Goal: Task Accomplishment & Management: Manage account settings

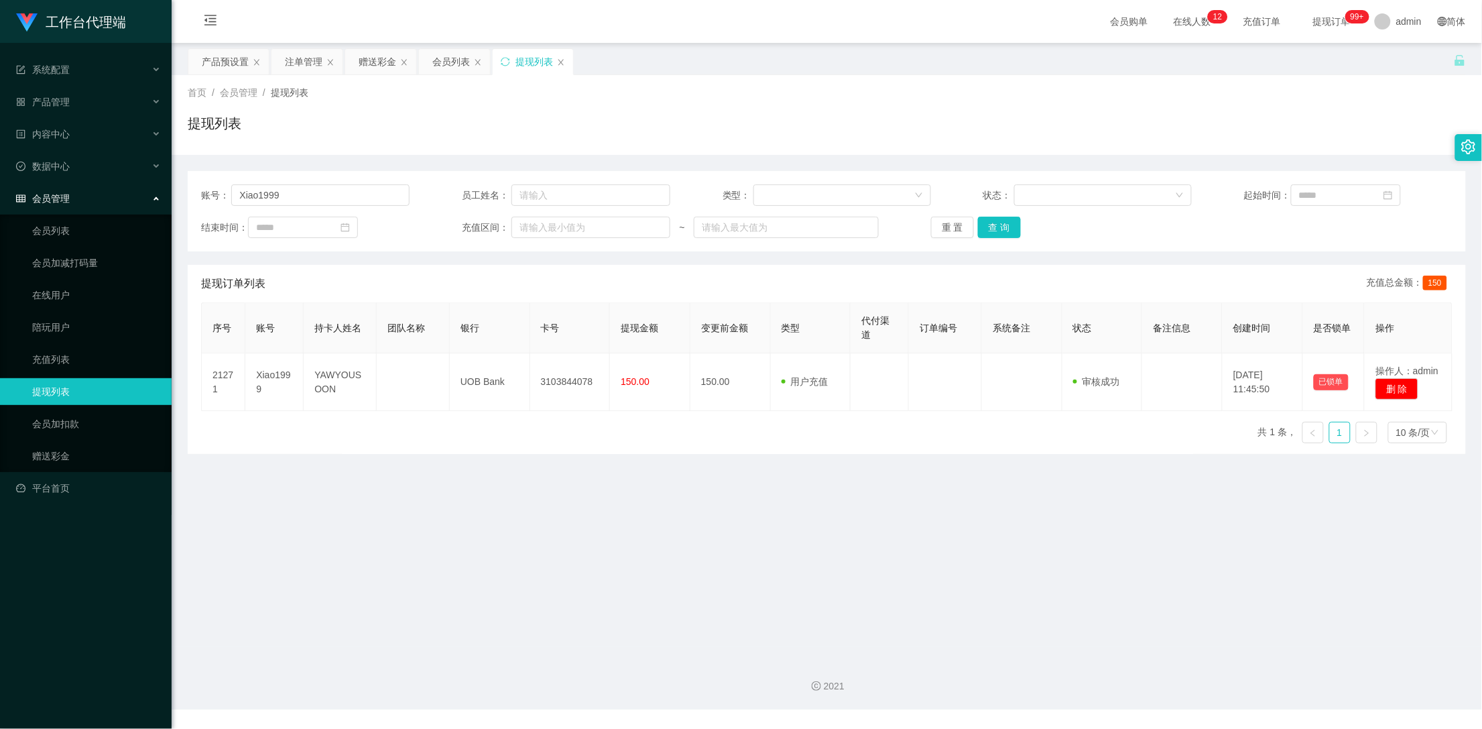
drag, startPoint x: 367, startPoint y: 60, endPoint x: 412, endPoint y: 108, distance: 65.4
click at [367, 61] on div "赠送彩金" at bounding box center [378, 61] width 38 height 25
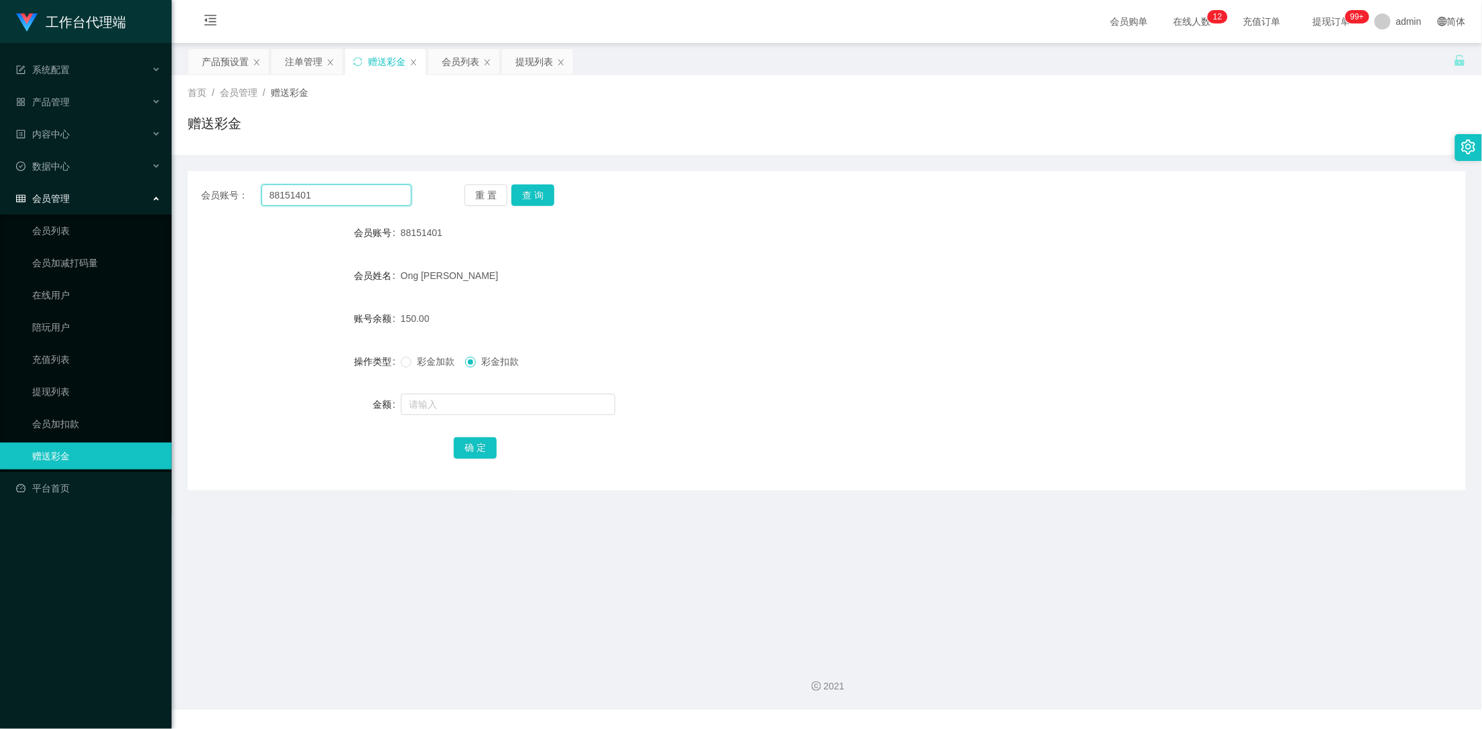
drag, startPoint x: 337, startPoint y: 190, endPoint x: 14, endPoint y: 186, distance: 323.1
click at [8, 186] on section "工作台代理端 系统配置 产品管理 产品列表 产品预设置 开奖记录 注单管理 即时注单 内容中心 数据中心 会员管理 会员列表 会员加减打码量 在线用户 陪玩用…" at bounding box center [741, 354] width 1482 height 709
type input "93480526"
drag, startPoint x: 495, startPoint y: 202, endPoint x: 502, endPoint y: 202, distance: 6.7
click at [495, 202] on button "重 置" at bounding box center [485, 194] width 43 height 21
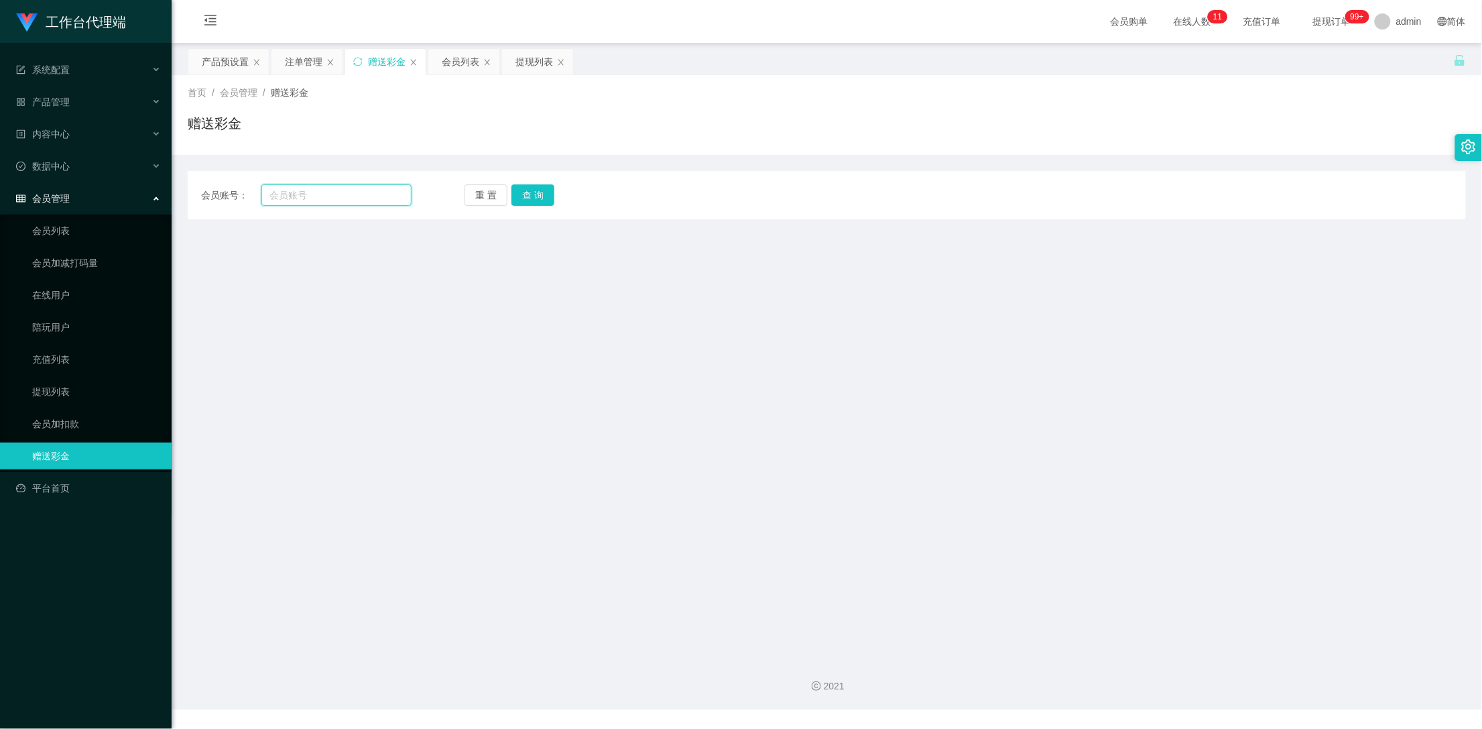
click at [357, 192] on input "text" at bounding box center [336, 194] width 151 height 21
type input "93480526"
click at [525, 196] on button "查 询" at bounding box center [532, 194] width 43 height 21
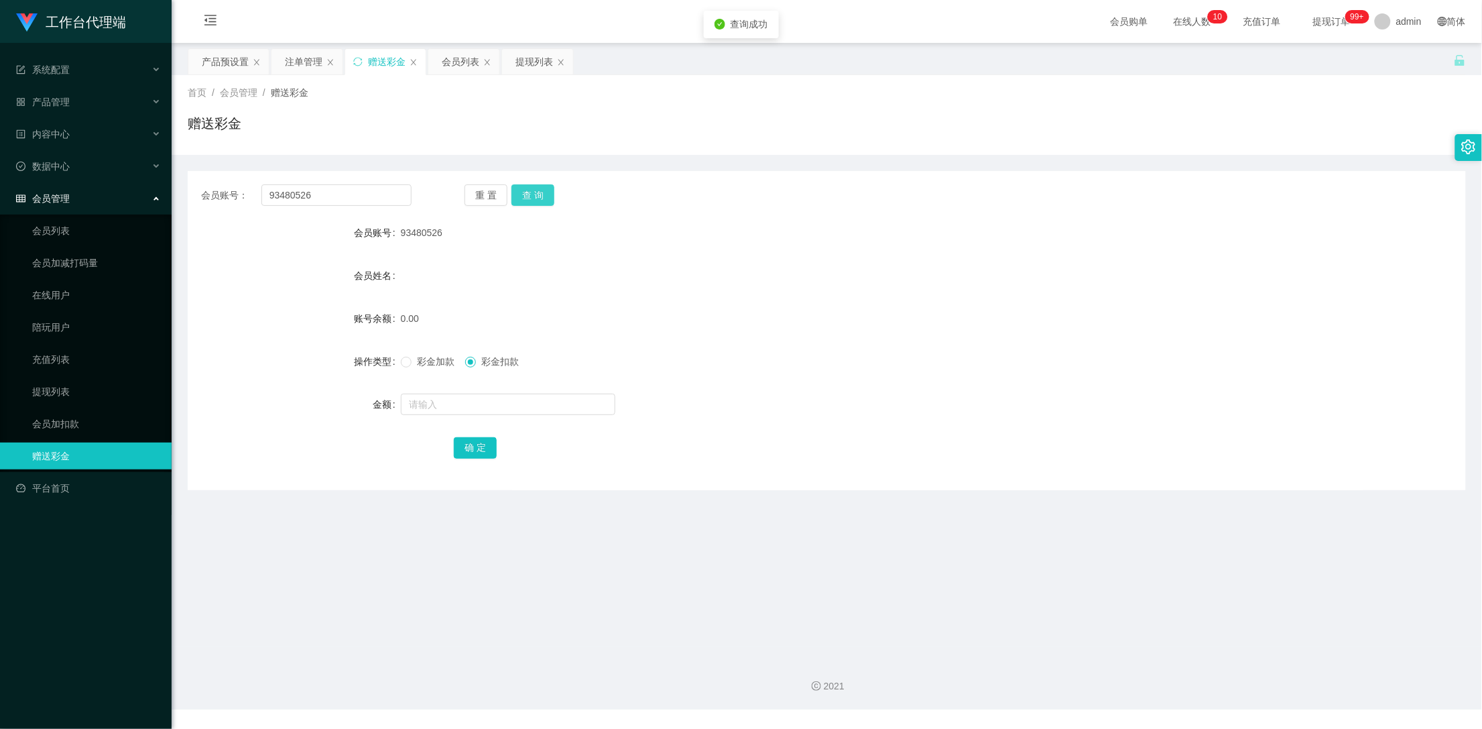
click at [535, 190] on button "查 询" at bounding box center [532, 194] width 43 height 21
click at [535, 191] on div "重 置 查 询" at bounding box center [569, 194] width 210 height 21
click at [447, 413] on input "text" at bounding box center [508, 403] width 214 height 21
type input "100"
click at [468, 453] on button "确 定" at bounding box center [475, 447] width 43 height 21
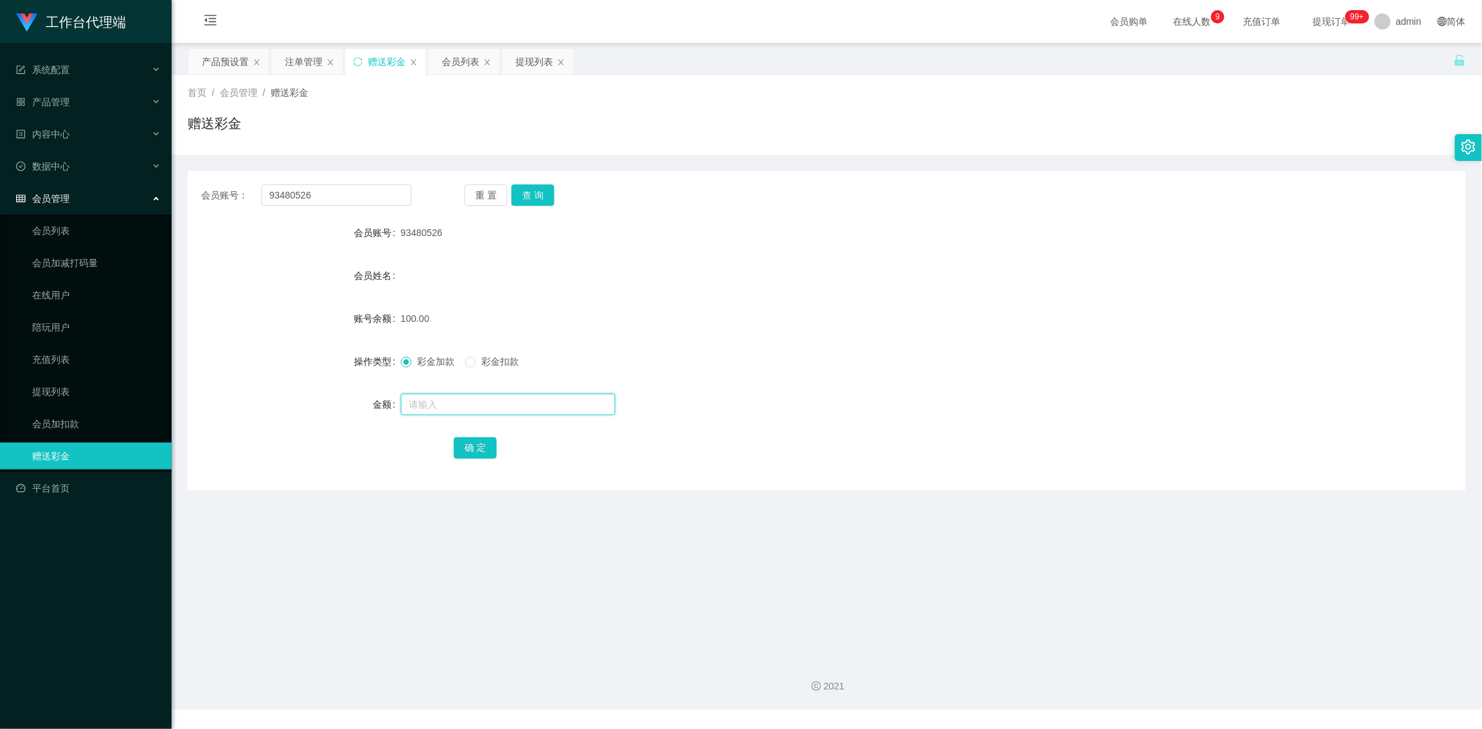
click at [448, 405] on input "text" at bounding box center [508, 403] width 214 height 21
type input "200"
drag, startPoint x: 470, startPoint y: 450, endPoint x: 635, endPoint y: 403, distance: 171.2
click at [470, 450] on button "确 定" at bounding box center [475, 447] width 43 height 21
click at [223, 60] on div "产品预设置" at bounding box center [225, 61] width 47 height 25
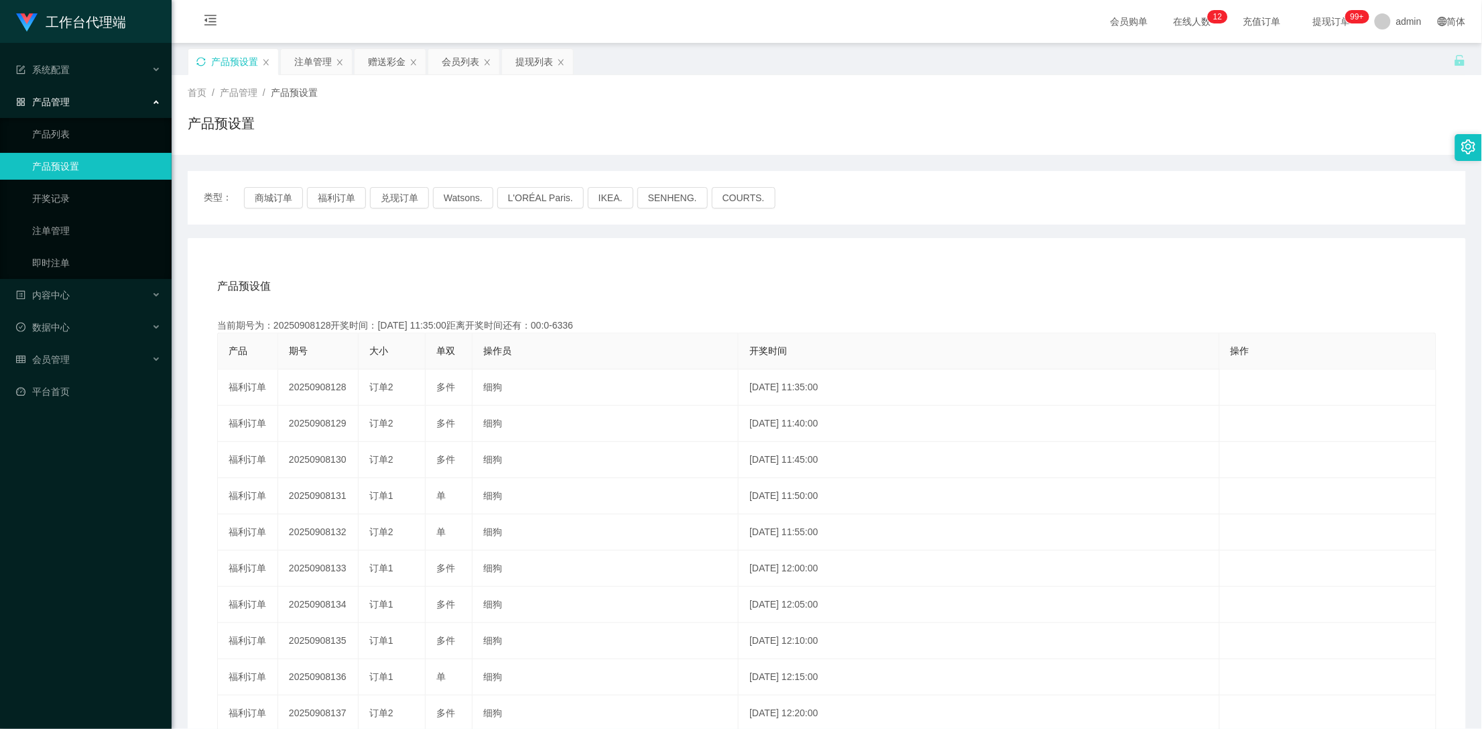
click at [204, 63] on icon "图标: sync" at bounding box center [200, 61] width 9 height 9
click at [387, 56] on div "赠送彩金" at bounding box center [387, 61] width 38 height 25
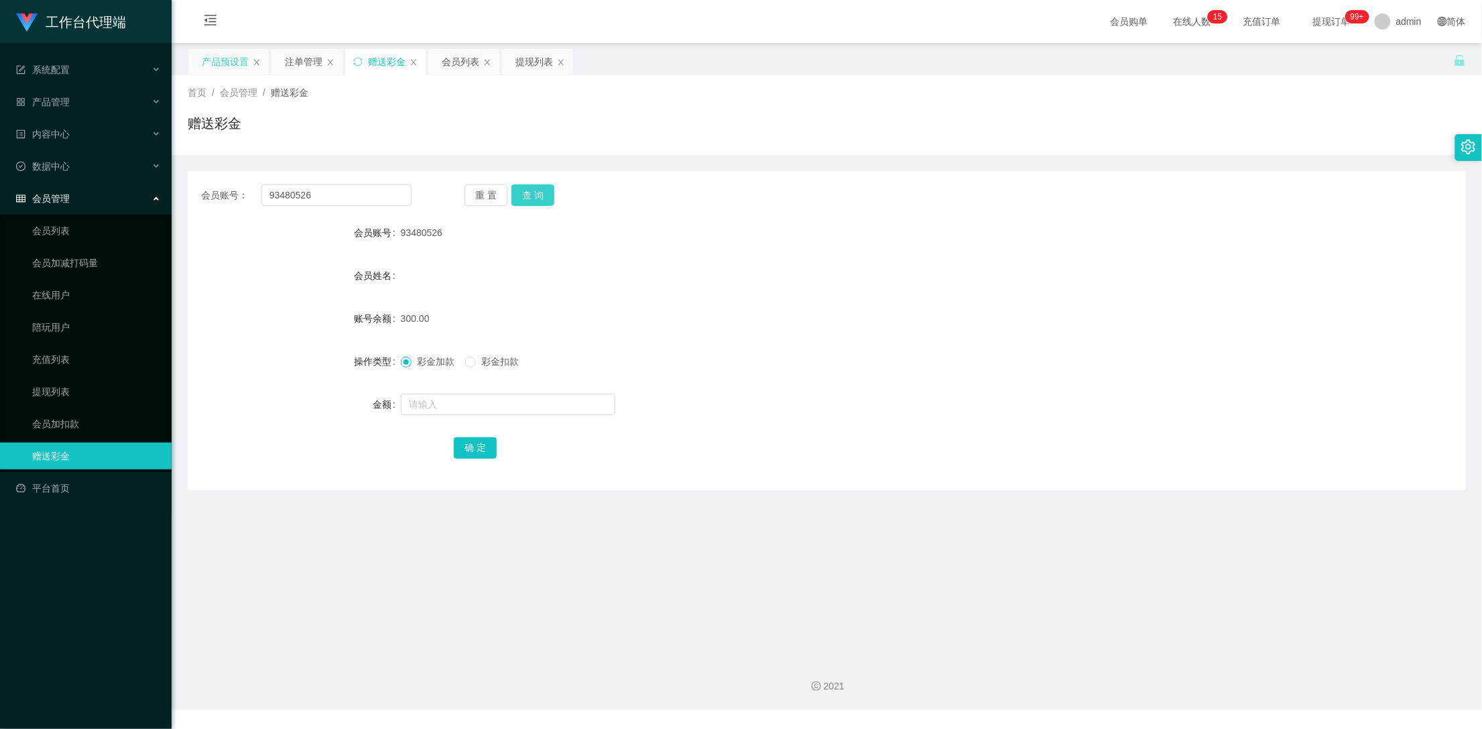
click at [529, 197] on button "查 询" at bounding box center [532, 194] width 43 height 21
click at [530, 197] on button "查 询" at bounding box center [532, 194] width 43 height 21
drag, startPoint x: 324, startPoint y: 195, endPoint x: 168, endPoint y: 184, distance: 157.2
click at [172, 184] on main "关闭左侧 关闭右侧 关闭其它 刷新页面 产品预设置 注单管理 赠送彩金 会员列表 提现列表 首页 / 会员管理 / 赠送彩金 / 赠送彩金 会员账号： 934…" at bounding box center [827, 345] width 1310 height 604
drag, startPoint x: 306, startPoint y: 56, endPoint x: 328, endPoint y: 66, distance: 25.2
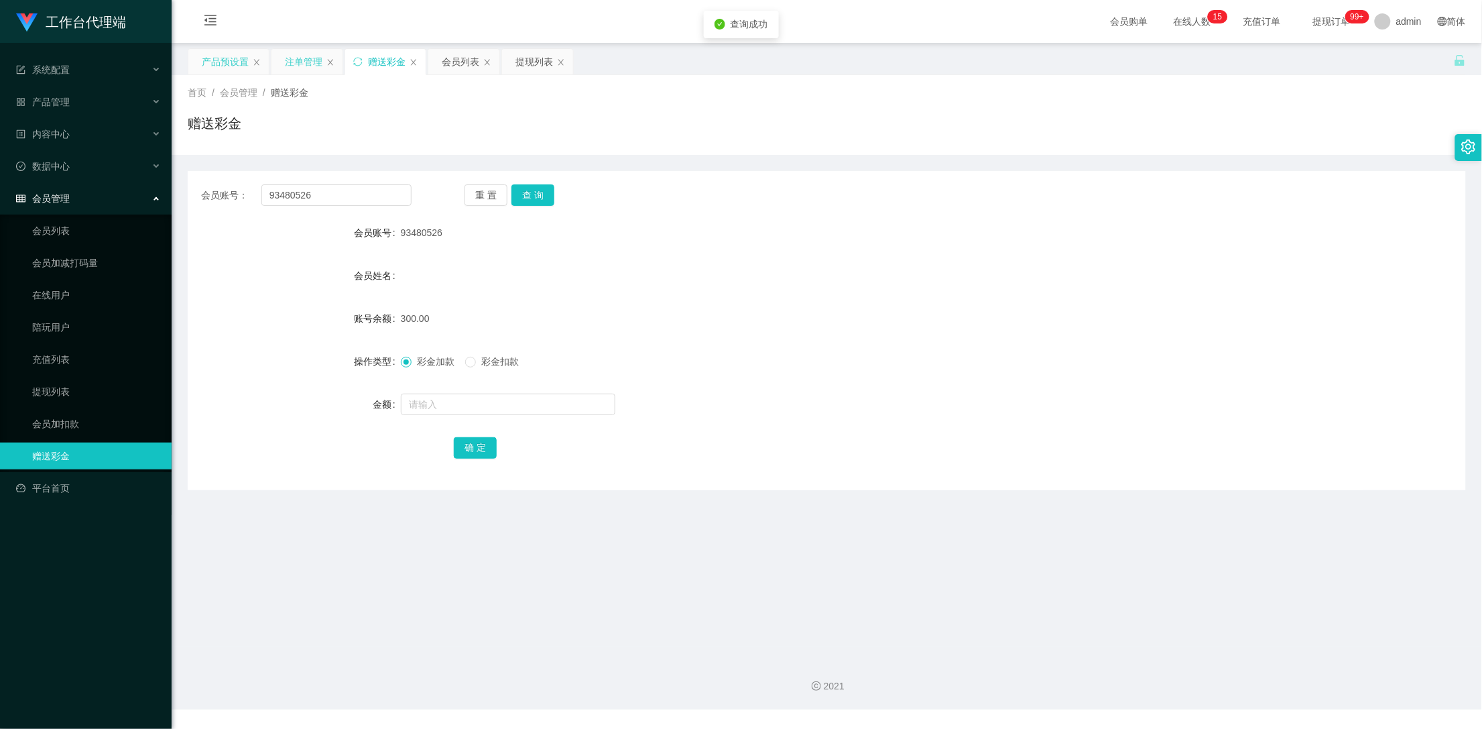
click at [306, 56] on div "注单管理" at bounding box center [304, 61] width 38 height 25
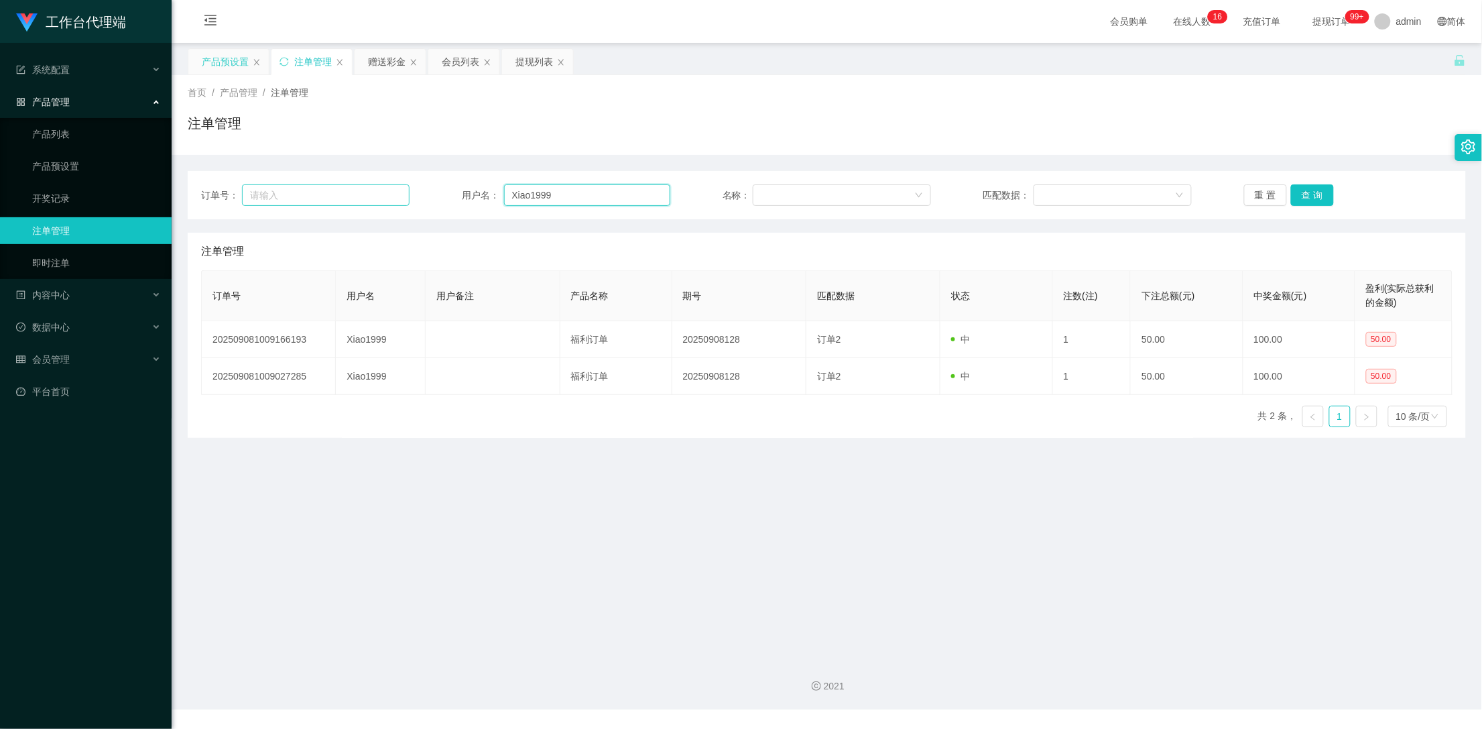
drag, startPoint x: 560, startPoint y: 194, endPoint x: 342, endPoint y: 199, distance: 218.5
click at [342, 199] on div "订单号： 用户名： Xiao1999 名称： 匹配数据： 重 置 查 询" at bounding box center [826, 194] width 1251 height 21
paste input "93480526"
type input "93480526"
click at [1318, 193] on button "查 询" at bounding box center [1312, 194] width 43 height 21
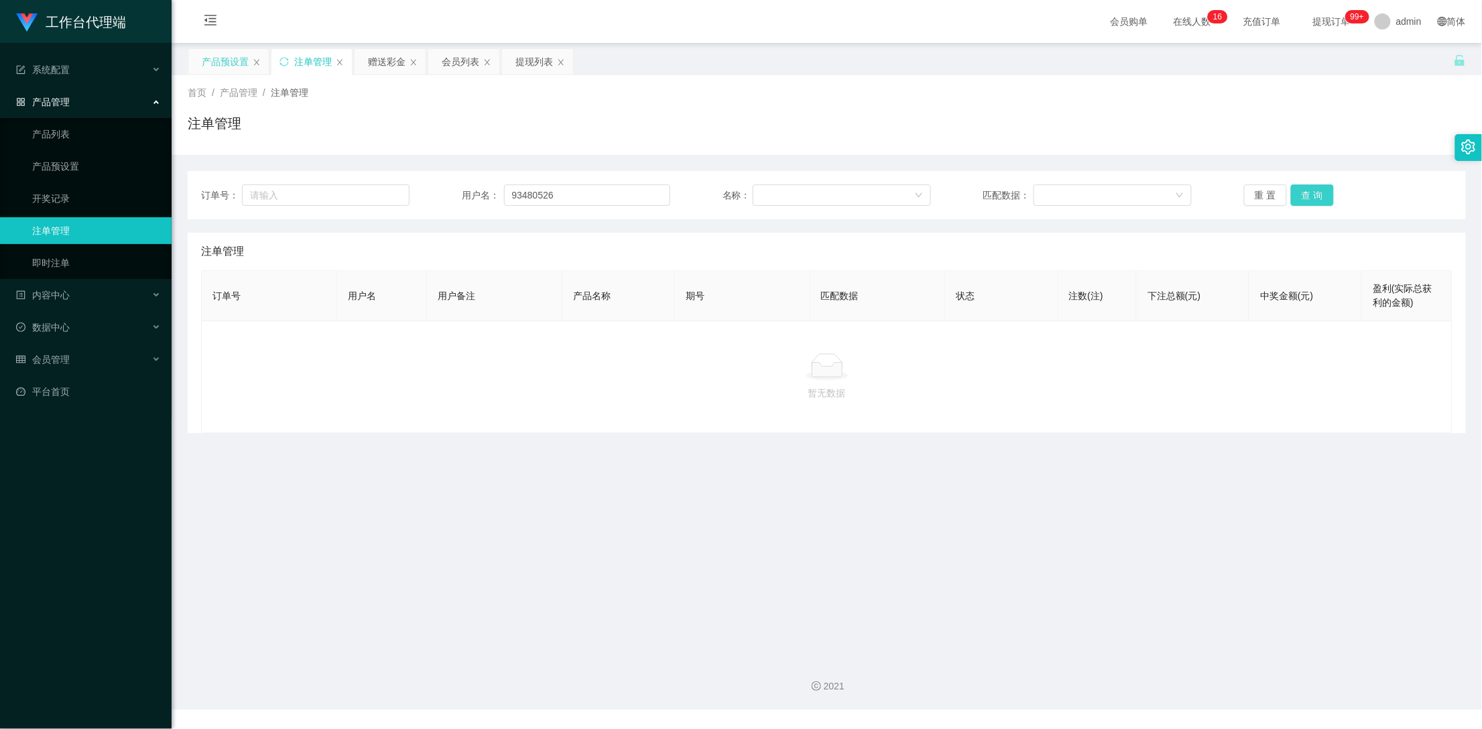
click at [1318, 193] on button "查 询" at bounding box center [1312, 194] width 43 height 21
click at [387, 62] on div "赠送彩金" at bounding box center [387, 61] width 38 height 25
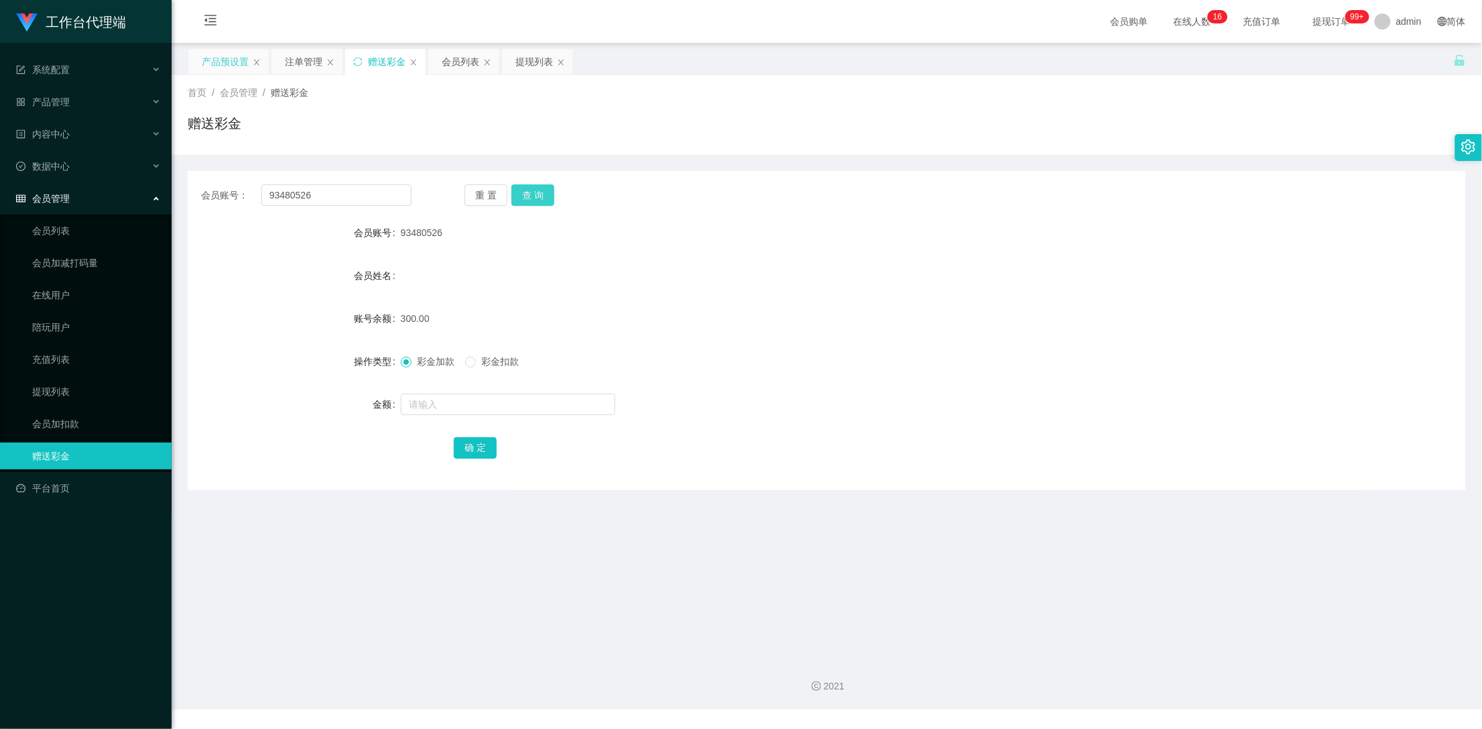
click at [550, 190] on button "查 询" at bounding box center [532, 194] width 43 height 21
click at [543, 190] on button "查 询" at bounding box center [532, 194] width 43 height 21
click at [303, 66] on div "注单管理" at bounding box center [304, 61] width 38 height 25
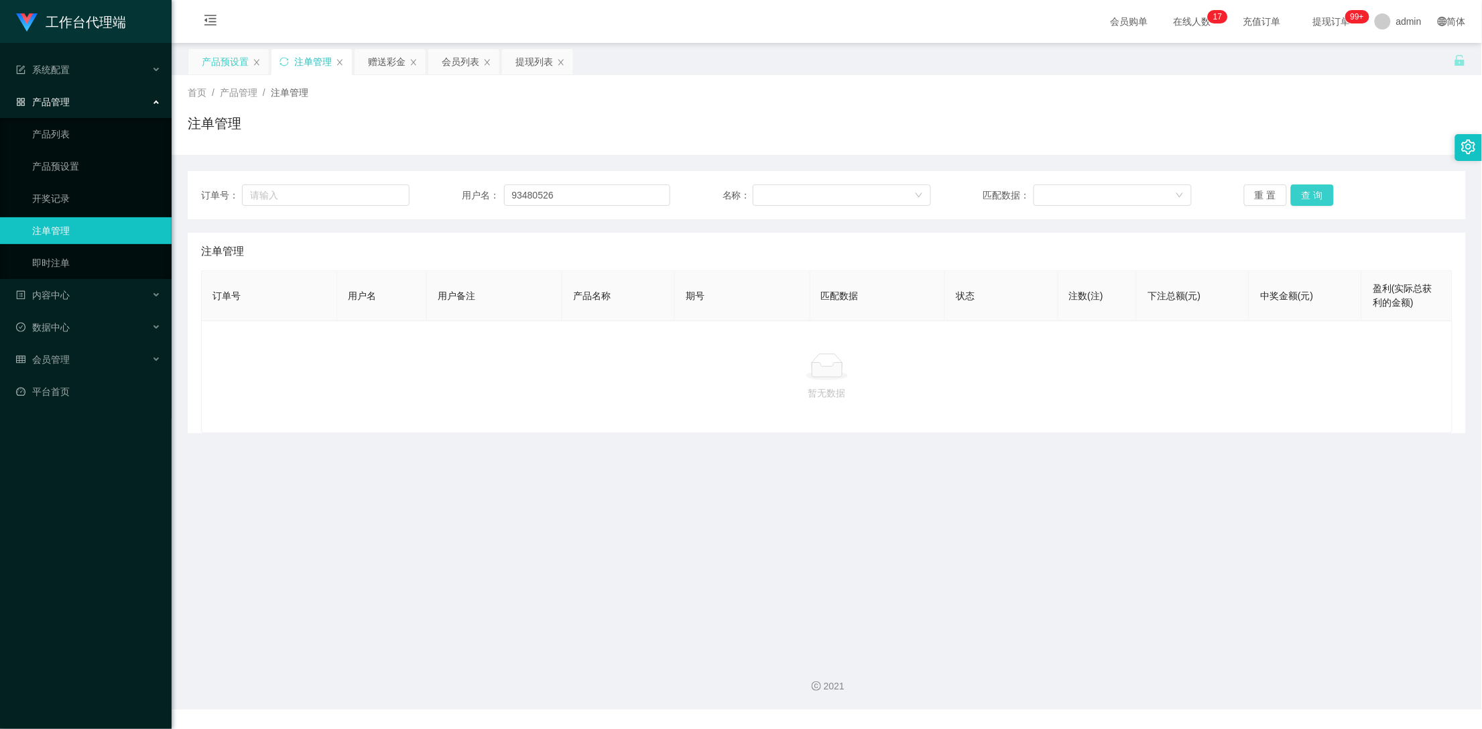
click at [1307, 194] on button "查 询" at bounding box center [1312, 194] width 43 height 21
click at [1306, 194] on button "查 询" at bounding box center [1312, 194] width 43 height 21
click at [1318, 194] on button "查 询" at bounding box center [1312, 194] width 43 height 21
click at [385, 63] on div "赠送彩金" at bounding box center [387, 61] width 38 height 25
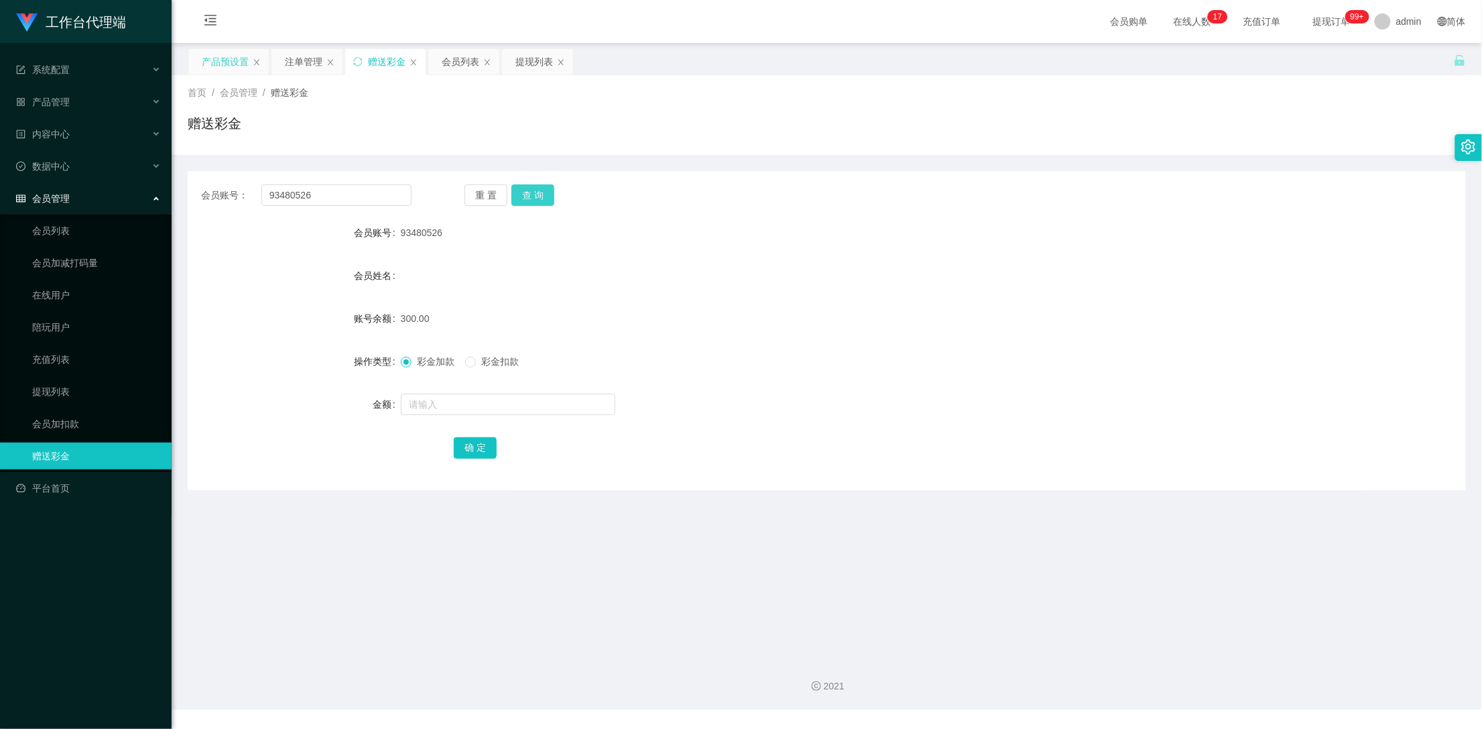
click at [535, 190] on button "查 询" at bounding box center [532, 194] width 43 height 21
click at [310, 61] on div "注单管理" at bounding box center [304, 61] width 38 height 25
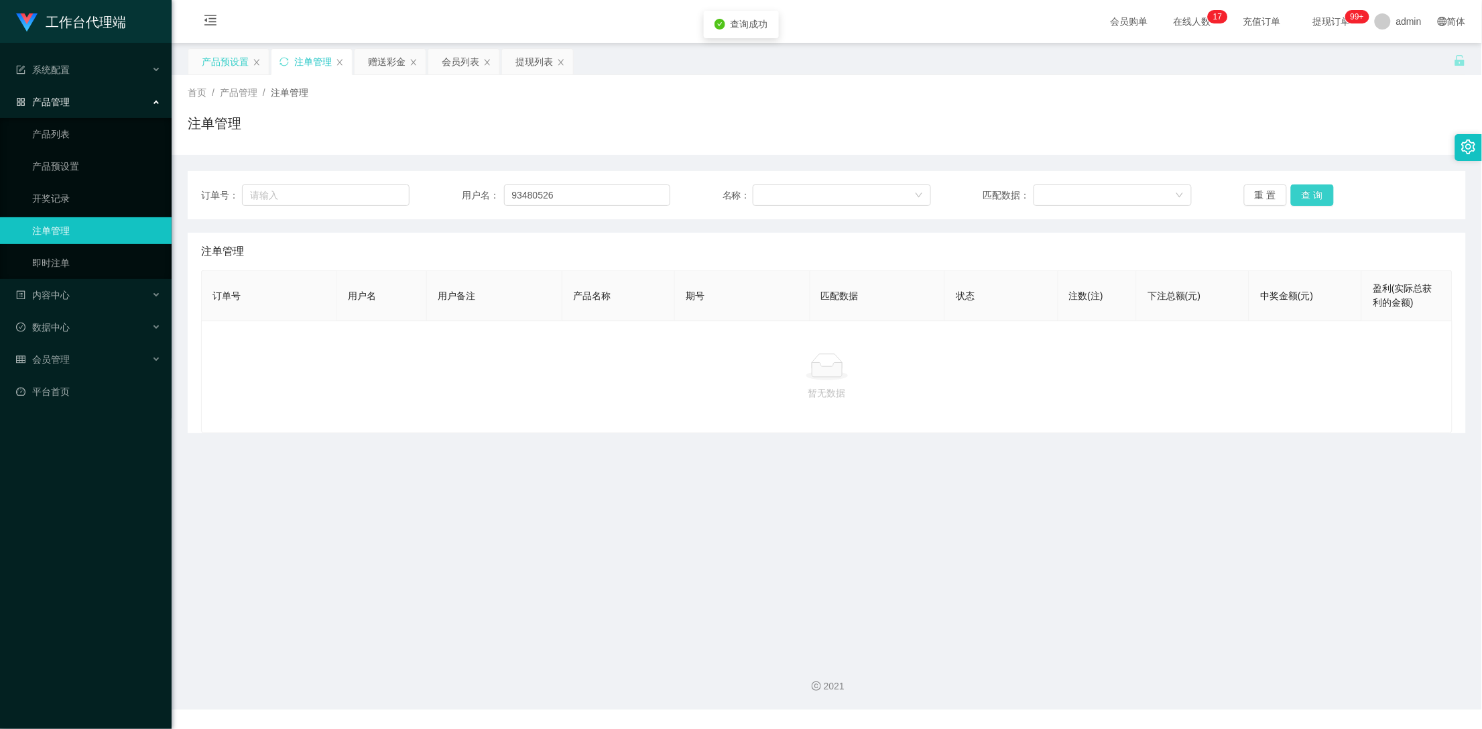
click at [1307, 191] on button "查 询" at bounding box center [1312, 194] width 43 height 21
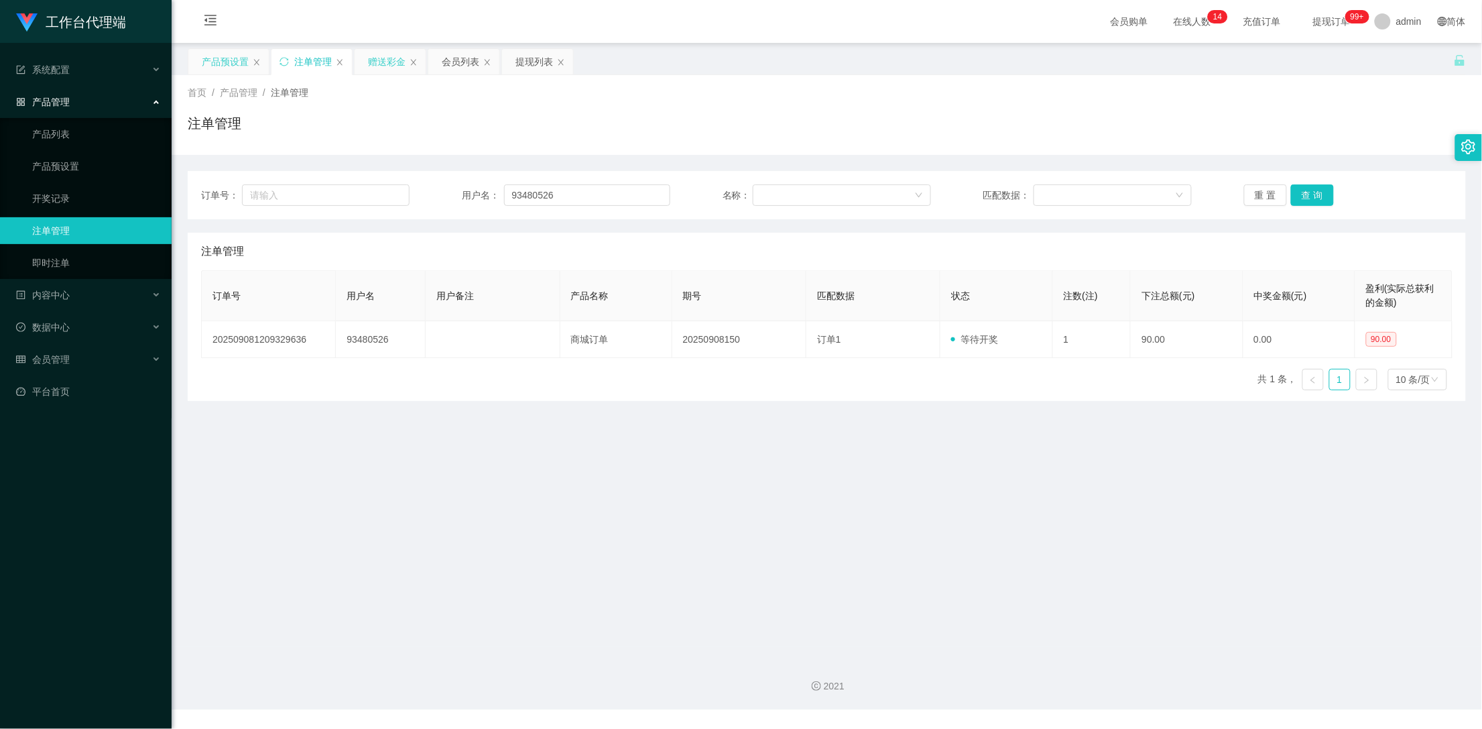
click at [382, 56] on div "赠送彩金" at bounding box center [387, 61] width 38 height 25
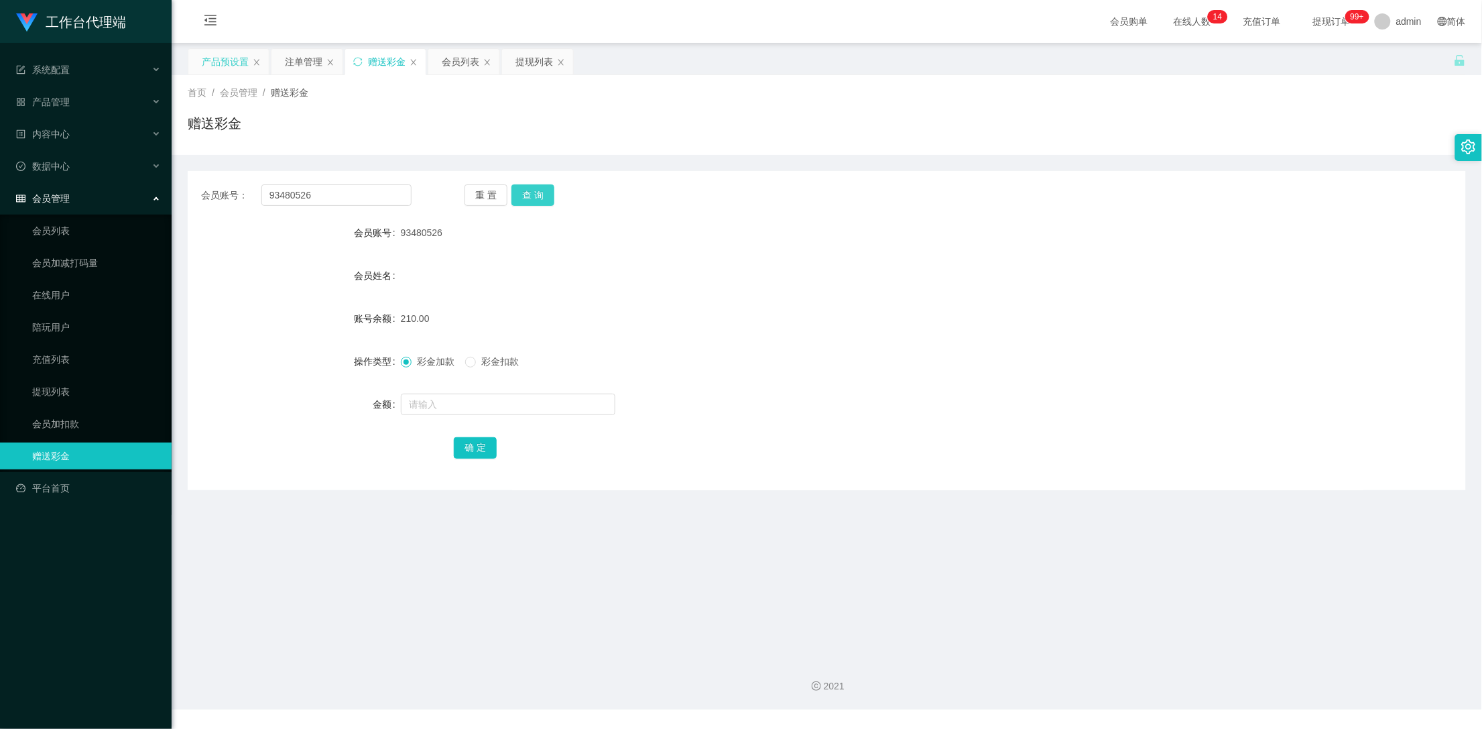
click at [535, 188] on button "查 询" at bounding box center [532, 194] width 43 height 21
drag, startPoint x: 367, startPoint y: 198, endPoint x: 208, endPoint y: 192, distance: 158.9
click at [208, 192] on div "会员账号： 93480526" at bounding box center [306, 194] width 210 height 21
paste input "Dreamer"
type input "Dreamer"
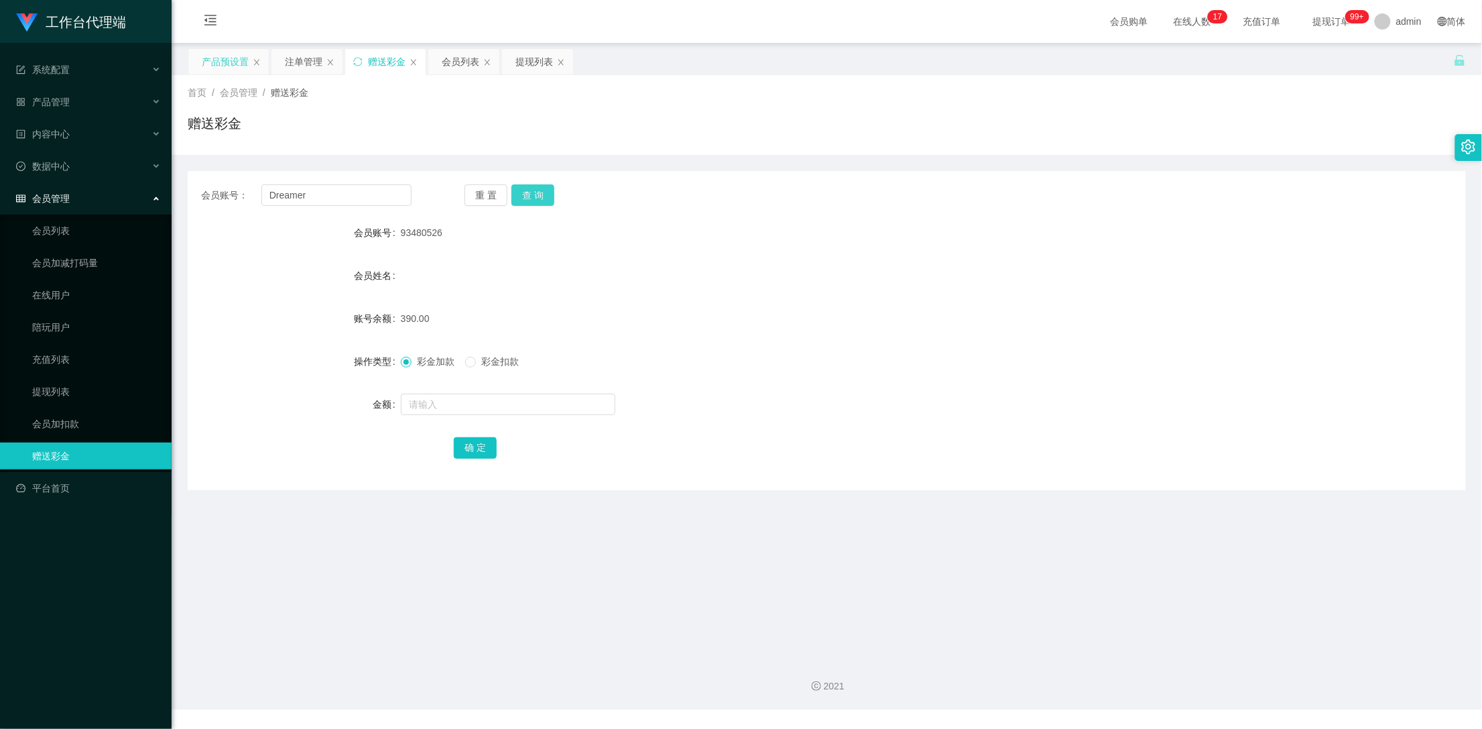
click at [538, 188] on button "查 询" at bounding box center [532, 194] width 43 height 21
click at [221, 59] on div "产品预设置" at bounding box center [225, 61] width 47 height 25
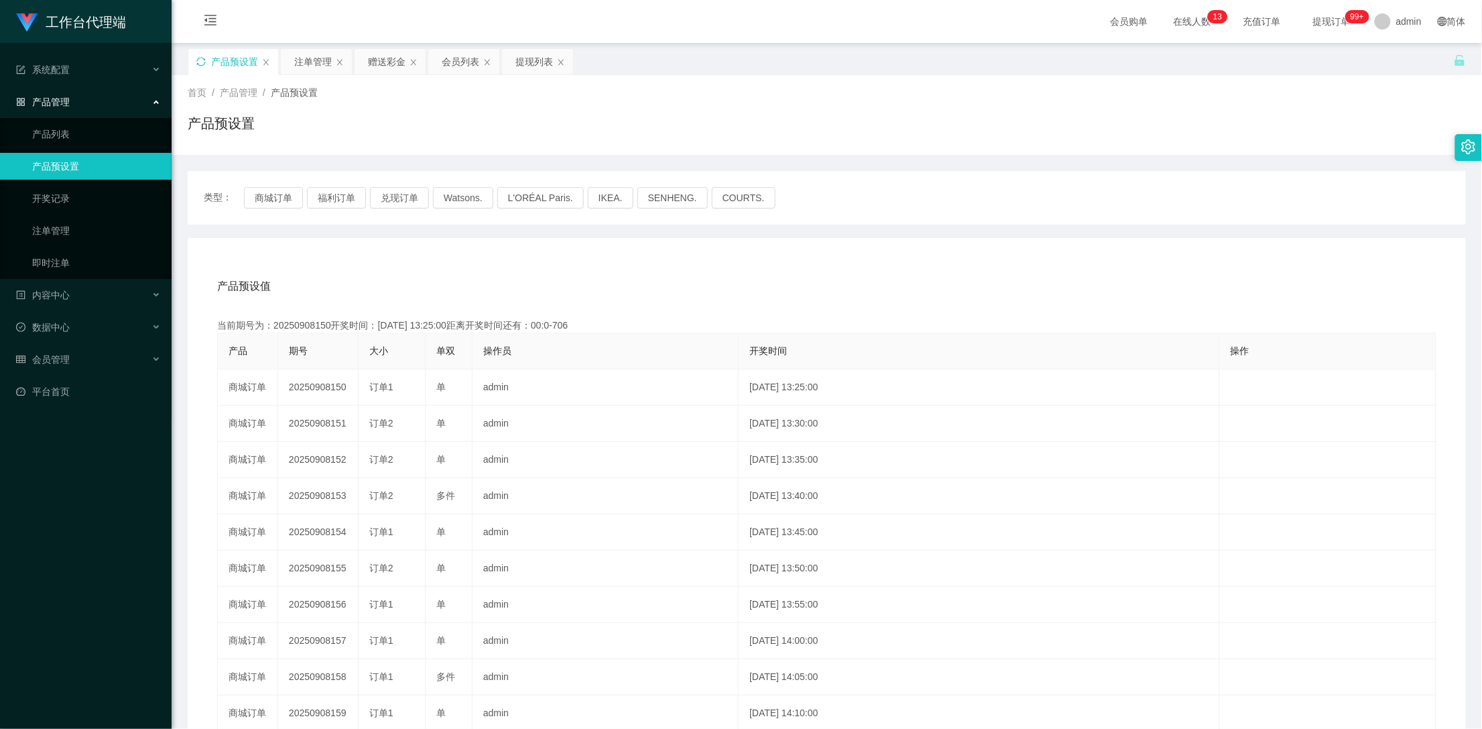
click at [199, 60] on icon "图标: sync" at bounding box center [200, 61] width 9 height 9
click at [329, 199] on button "福利订单" at bounding box center [336, 197] width 59 height 21
click at [386, 56] on div "赠送彩金" at bounding box center [387, 61] width 38 height 25
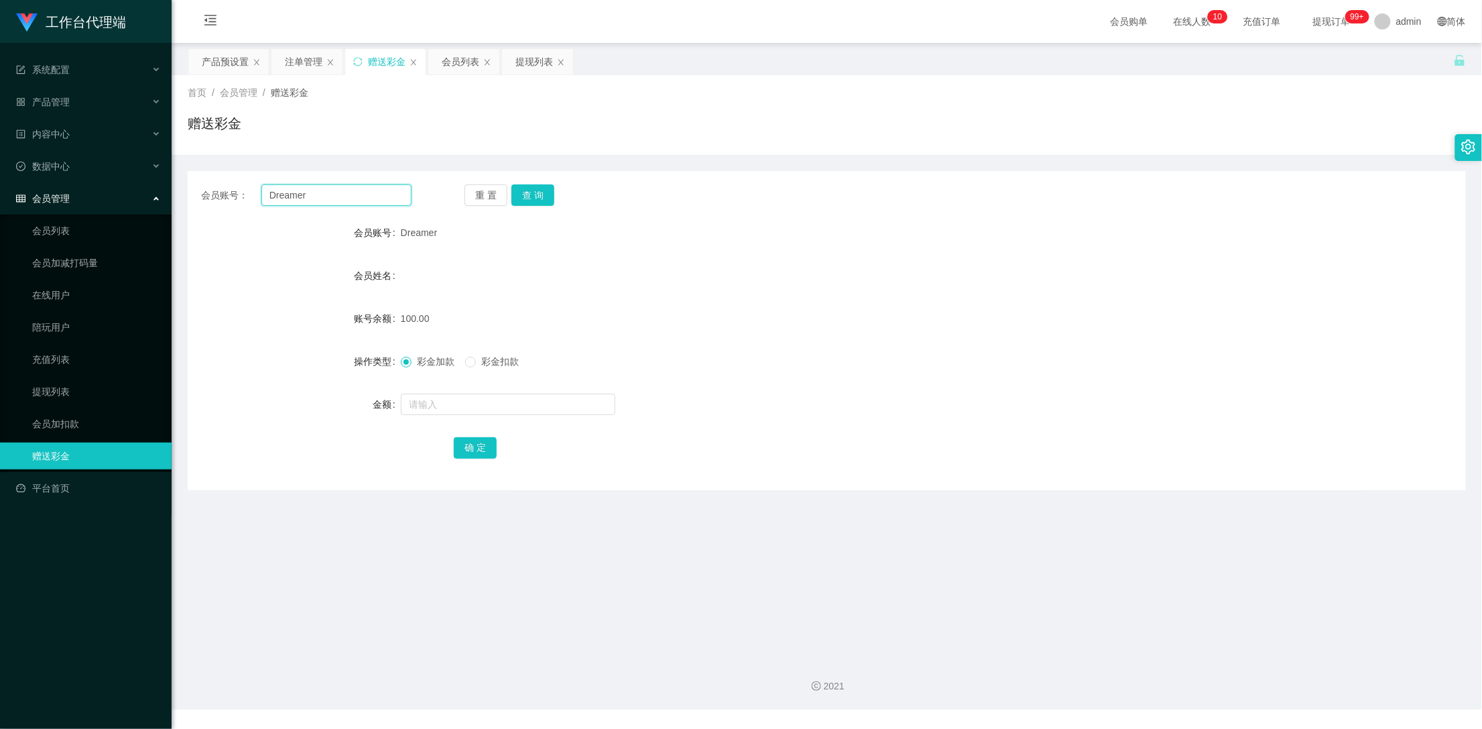
drag, startPoint x: 350, startPoint y: 206, endPoint x: 218, endPoint y: 206, distance: 132.0
click at [218, 206] on div "会员账号： Dreamer 重 置 查 询 会员账号 Dreamer 会员姓名 账号余额 100.00 操作类型 彩金加款 彩金扣款 金额 确 定" at bounding box center [827, 330] width 1278 height 319
click at [302, 60] on div "注单管理" at bounding box center [304, 61] width 38 height 25
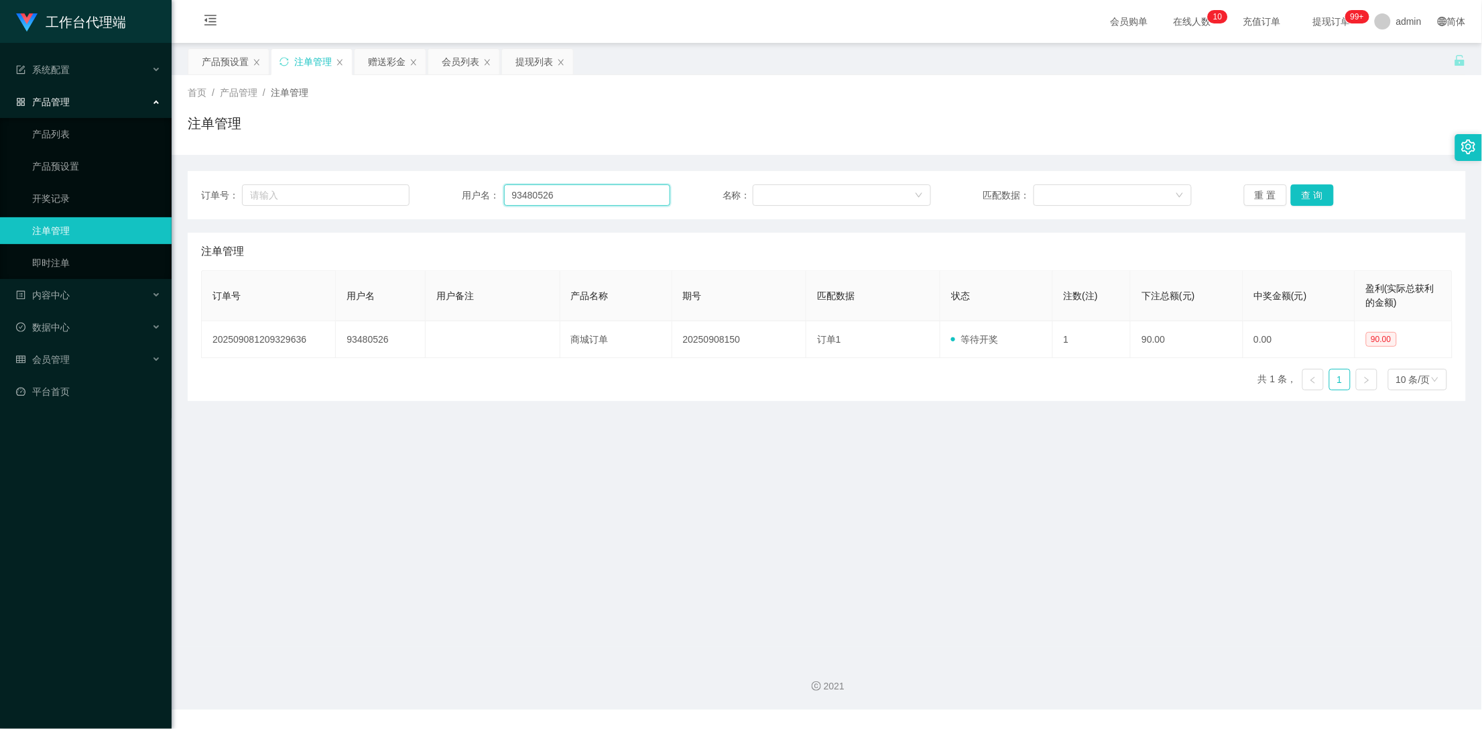
drag, startPoint x: 587, startPoint y: 200, endPoint x: 445, endPoint y: 198, distance: 142.1
click at [450, 198] on div "订单号： 用户名： 93480526 名称： 匹配数据： 重 置 查 询" at bounding box center [826, 194] width 1251 height 21
paste input "Dreamer"
type input "Dreamer"
click at [1325, 198] on button "查 询" at bounding box center [1312, 194] width 43 height 21
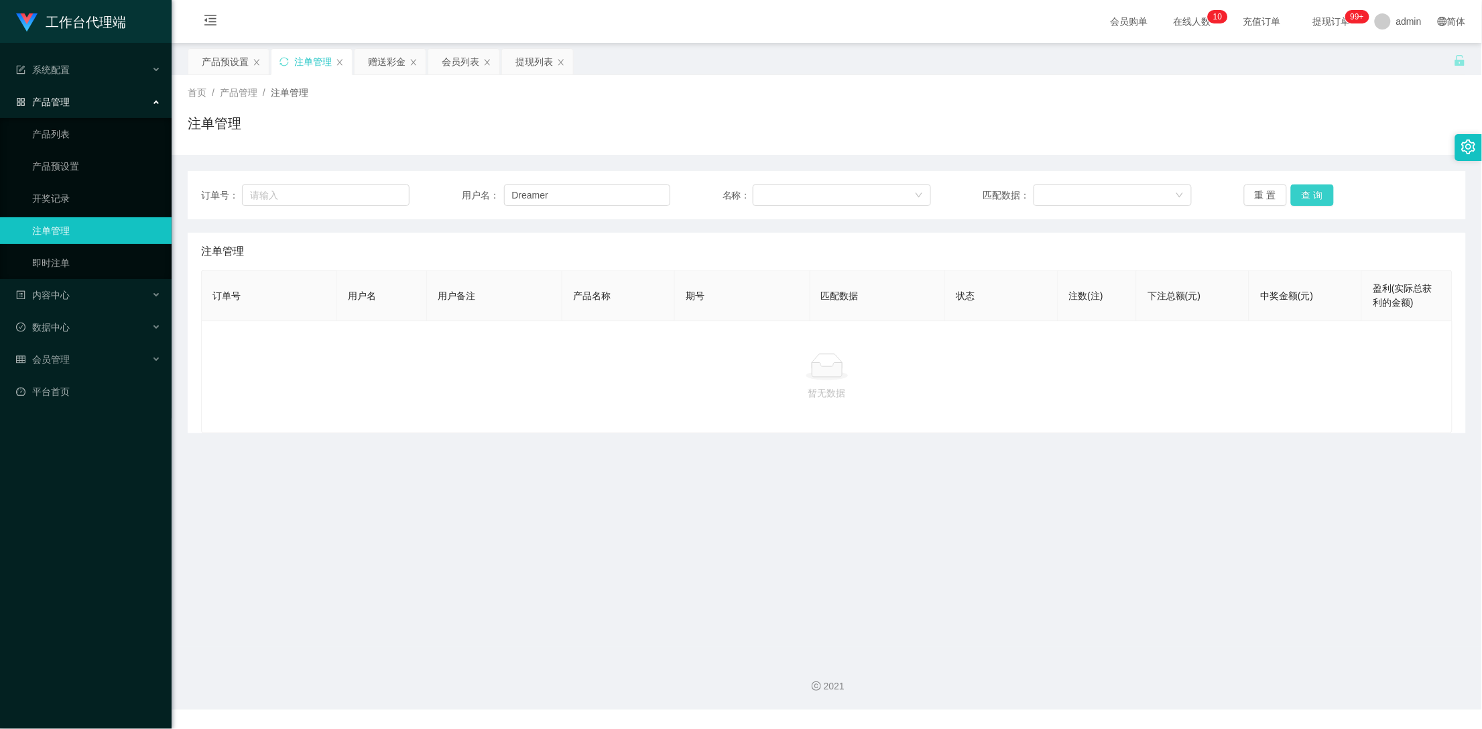
click at [1325, 198] on button "查 询" at bounding box center [1312, 194] width 43 height 21
click at [1312, 196] on button "查 询" at bounding box center [1312, 194] width 43 height 21
click at [393, 54] on div "赠送彩金" at bounding box center [387, 61] width 38 height 25
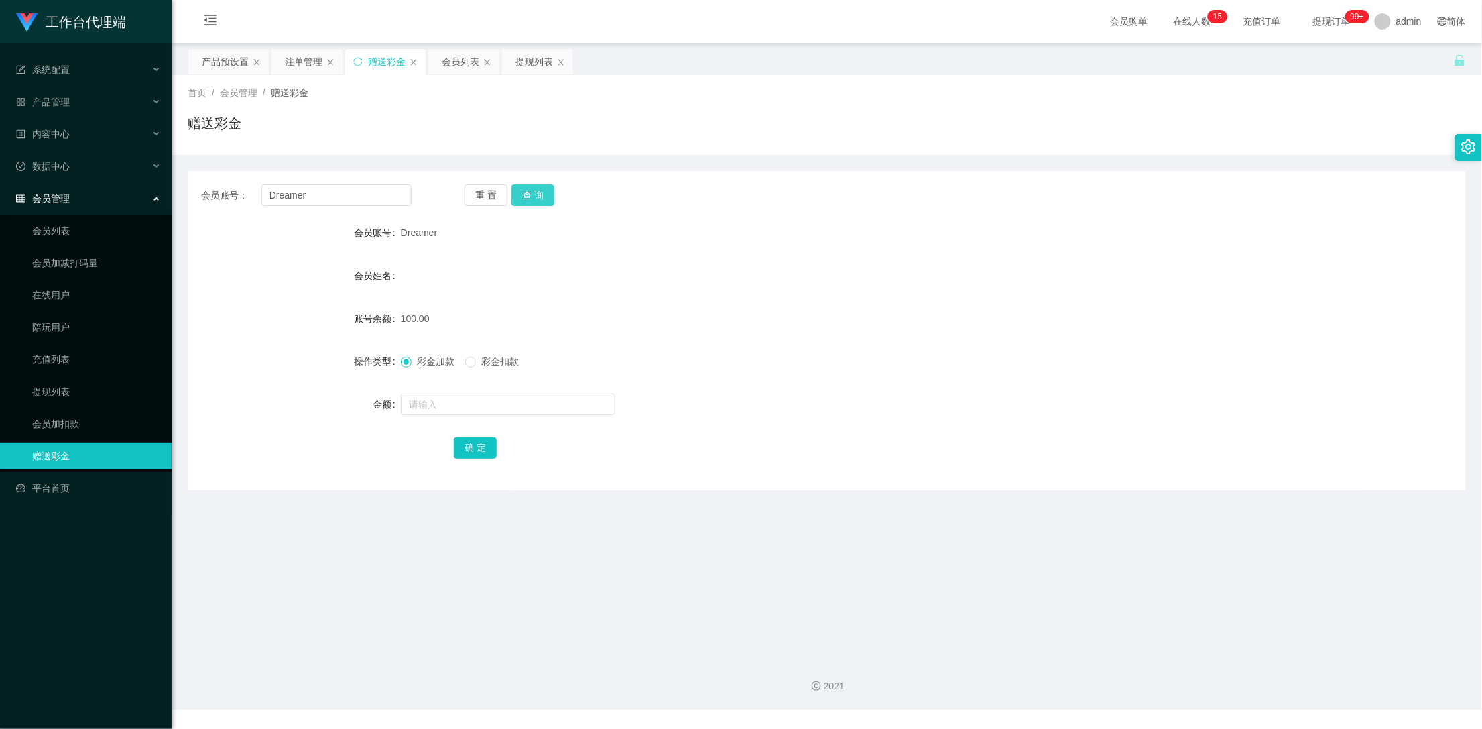
click at [529, 204] on button "查 询" at bounding box center [532, 194] width 43 height 21
click at [309, 68] on div "注单管理" at bounding box center [304, 61] width 38 height 25
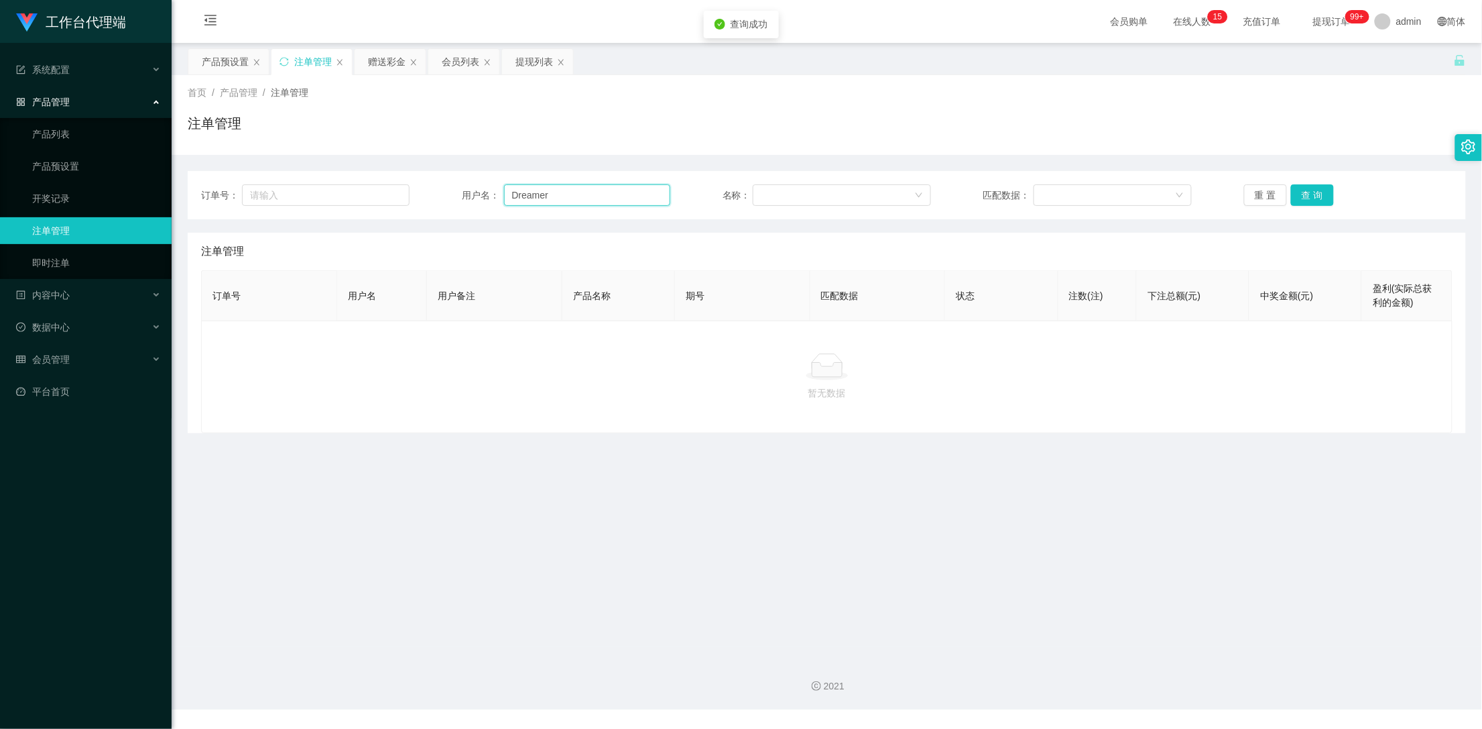
drag, startPoint x: 586, startPoint y: 197, endPoint x: 338, endPoint y: 178, distance: 248.1
click at [338, 178] on div "订单号： 用户名： Dreamer 名称： 匹配数据： 重 置 查 询" at bounding box center [827, 195] width 1278 height 48
click at [1315, 204] on button "查 询" at bounding box center [1312, 194] width 43 height 21
click at [1312, 196] on button "查 询" at bounding box center [1312, 194] width 43 height 21
click at [414, 60] on icon "图标: close" at bounding box center [414, 62] width 8 height 8
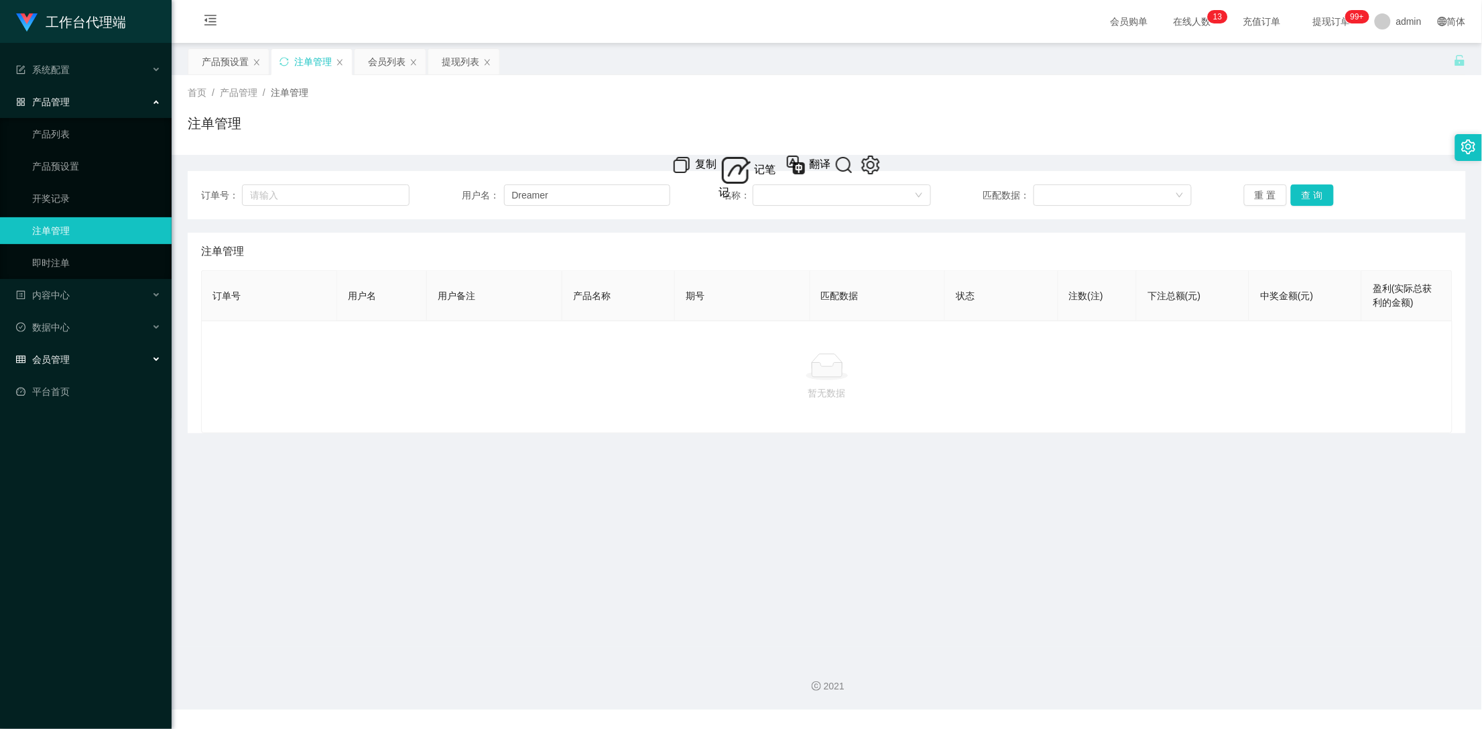
click at [74, 359] on div "会员管理" at bounding box center [86, 359] width 172 height 27
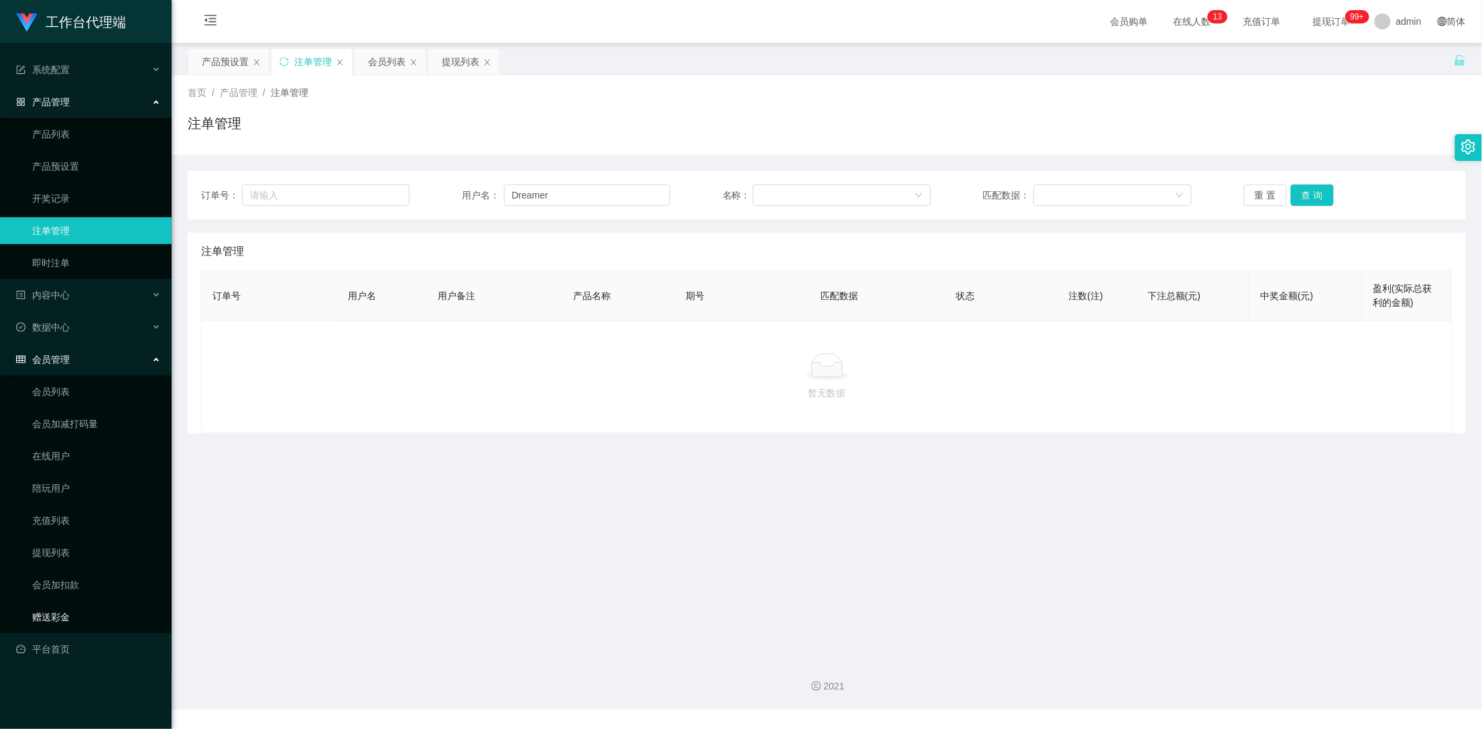
click at [32, 615] on link "赠送彩金" at bounding box center [96, 616] width 129 height 27
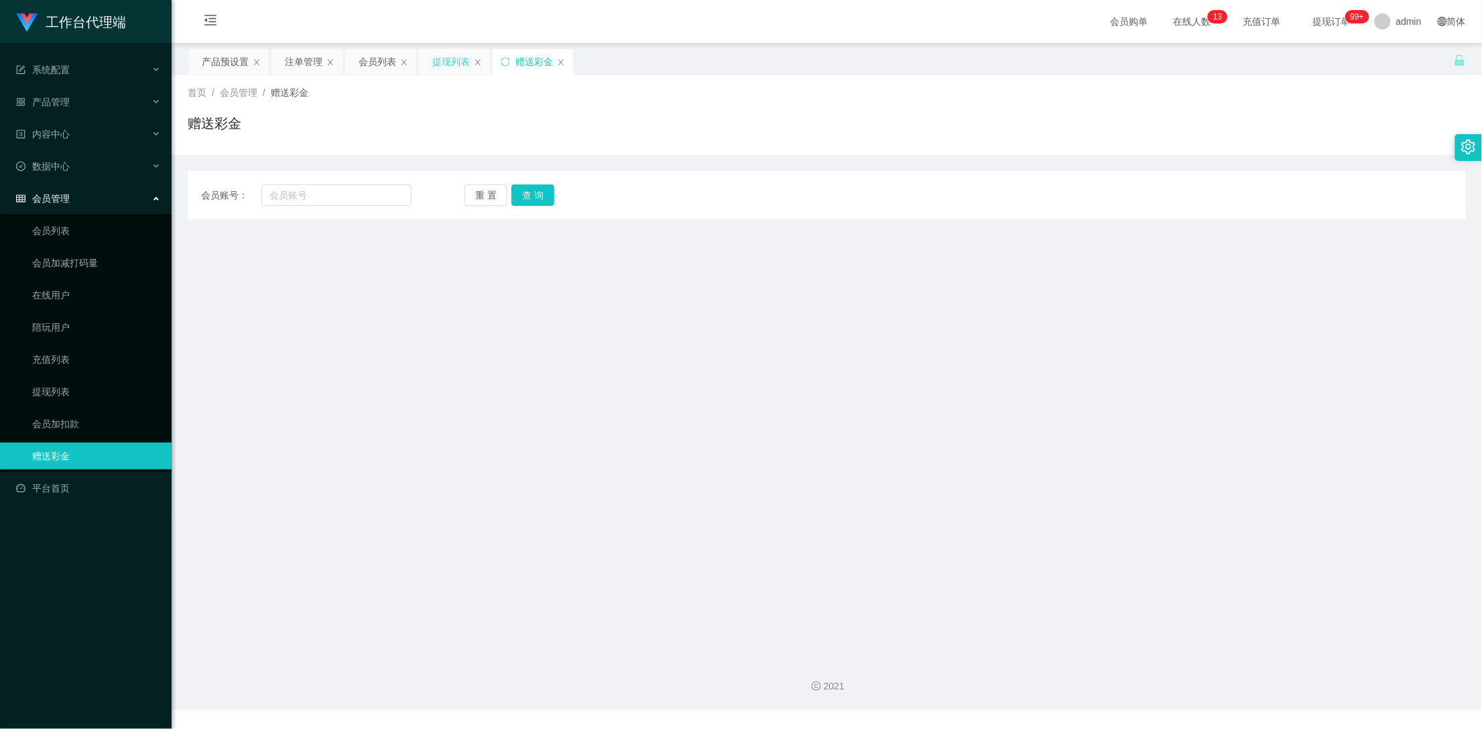
drag, startPoint x: 529, startPoint y: 62, endPoint x: 447, endPoint y: 64, distance: 82.5
click at [447, 64] on div "产品预设置 注单管理 会员列表 提现列表 赠送彩金" at bounding box center [381, 71] width 387 height 46
drag, startPoint x: 447, startPoint y: 64, endPoint x: 584, endPoint y: 60, distance: 136.8
click at [584, 60] on div "产品预设置 注单管理 会员列表 提现列表 赠送彩金" at bounding box center [821, 71] width 1266 height 46
click at [308, 61] on div "注单管理" at bounding box center [304, 61] width 38 height 25
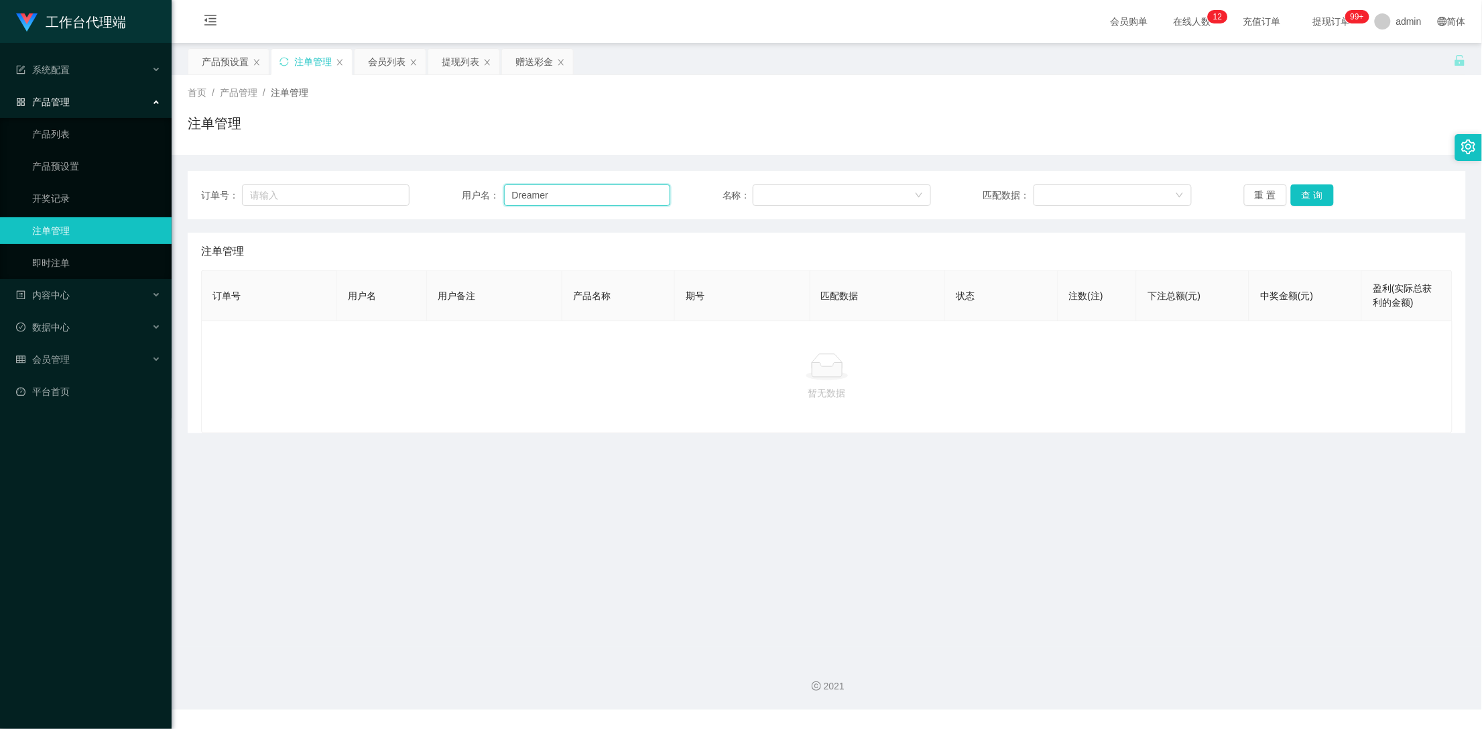
drag, startPoint x: 550, startPoint y: 199, endPoint x: 479, endPoint y: 202, distance: 71.1
click at [479, 202] on div "用户名： Dreamer" at bounding box center [566, 194] width 208 height 21
click at [538, 52] on div "赠送彩金" at bounding box center [534, 61] width 38 height 25
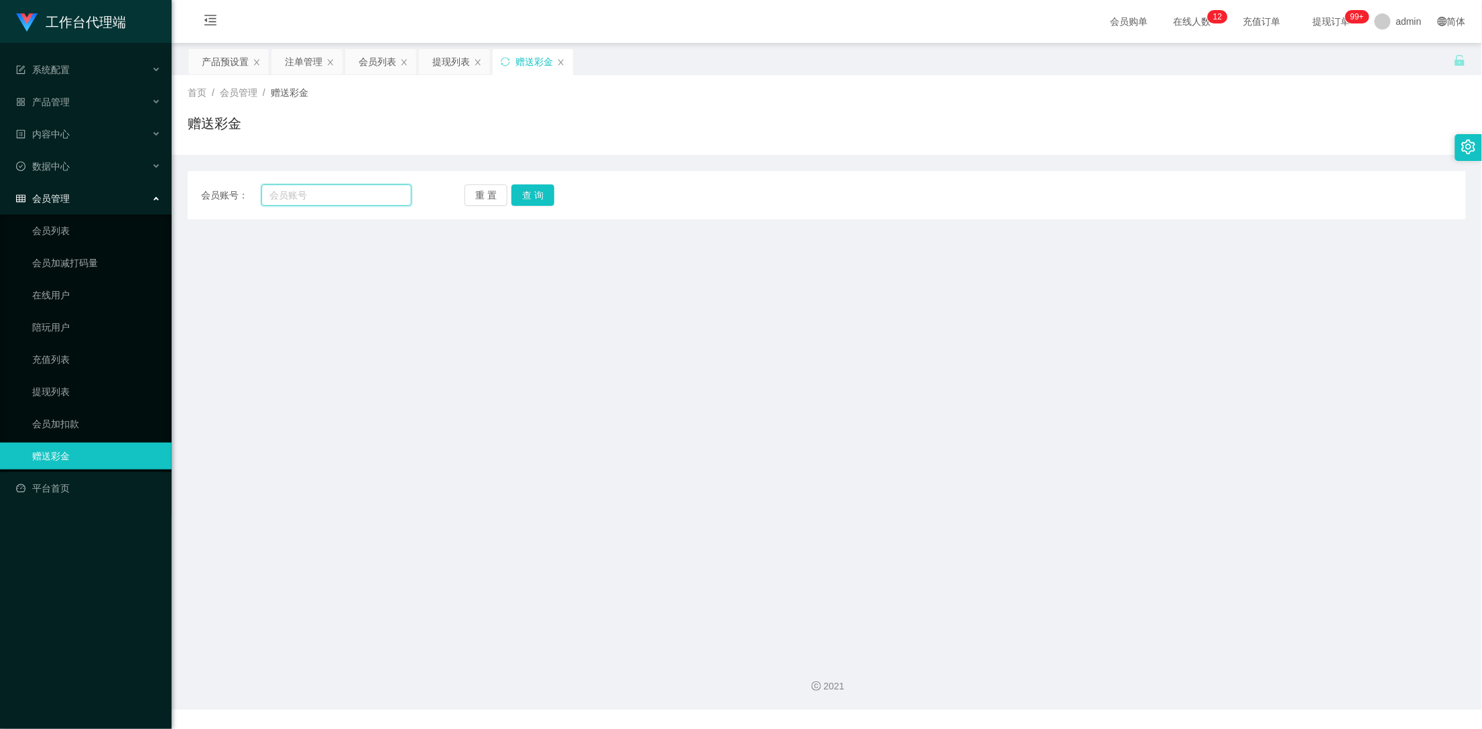
click at [324, 191] on input "text" at bounding box center [336, 194] width 151 height 21
paste input "Dreamer"
type input "Dreamer"
click at [546, 193] on button "查 询" at bounding box center [532, 194] width 43 height 21
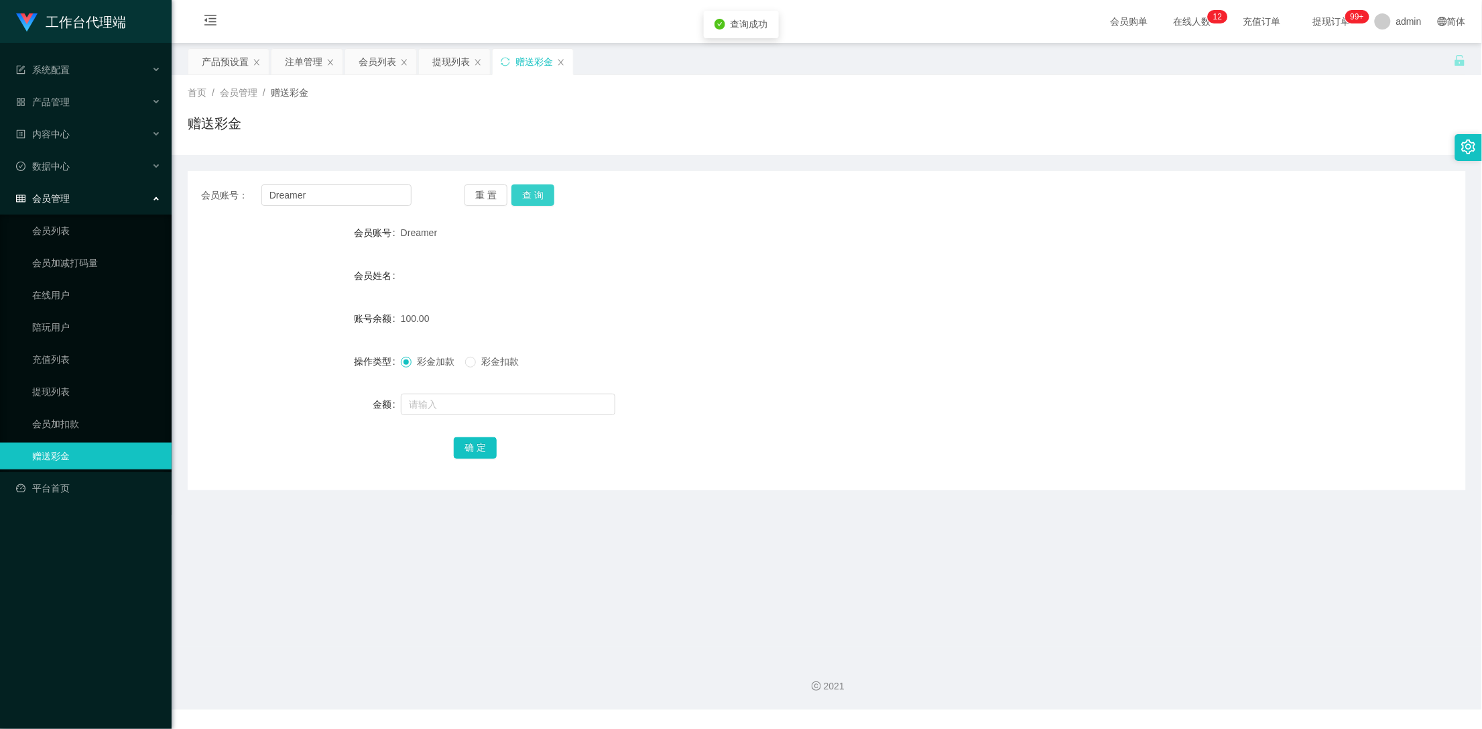
click at [544, 193] on button "查 询" at bounding box center [532, 194] width 43 height 21
click at [544, 193] on button "查 询" at bounding box center [540, 194] width 58 height 21
drag, startPoint x: 544, startPoint y: 193, endPoint x: 932, endPoint y: 50, distance: 413.5
click at [546, 193] on div "重 置 查 询" at bounding box center [569, 194] width 210 height 21
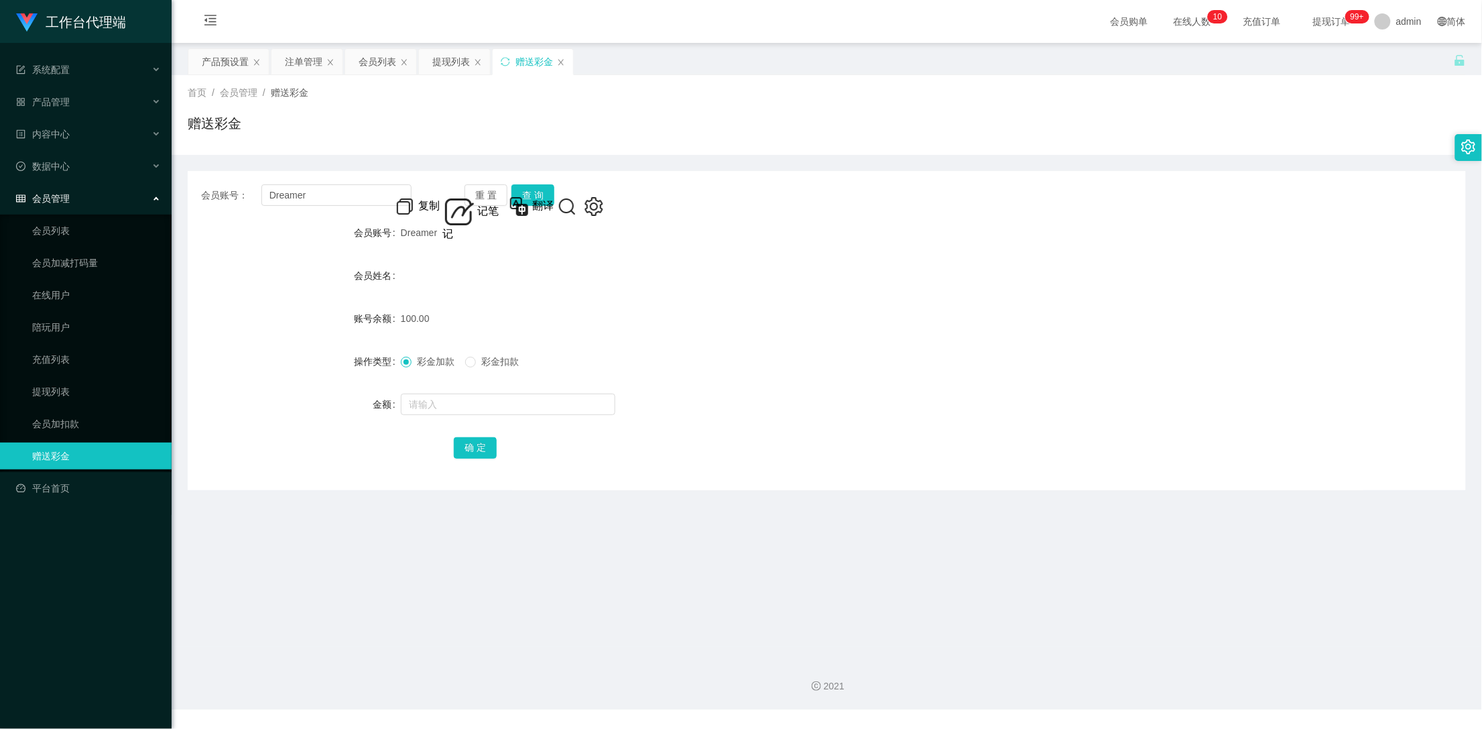
click at [558, 279] on div "会员姓名" at bounding box center [827, 275] width 1278 height 27
click at [533, 197] on button "查 询" at bounding box center [532, 194] width 43 height 21
click at [533, 197] on div "重 置 查 询" at bounding box center [569, 194] width 210 height 21
click at [533, 197] on button "查 询" at bounding box center [532, 194] width 43 height 21
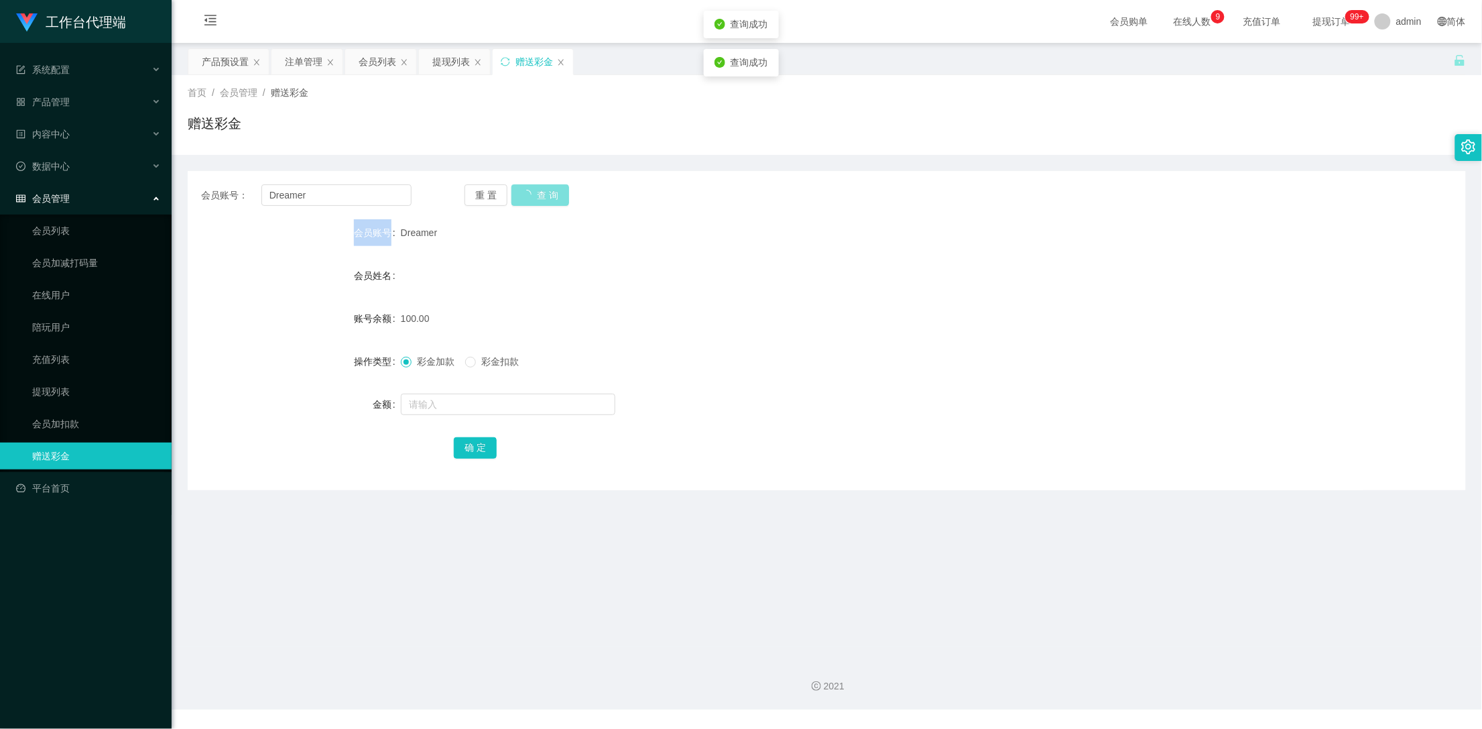
click at [533, 197] on div "重 置 查 询" at bounding box center [569, 194] width 210 height 21
click at [290, 58] on div "注单管理" at bounding box center [304, 61] width 38 height 25
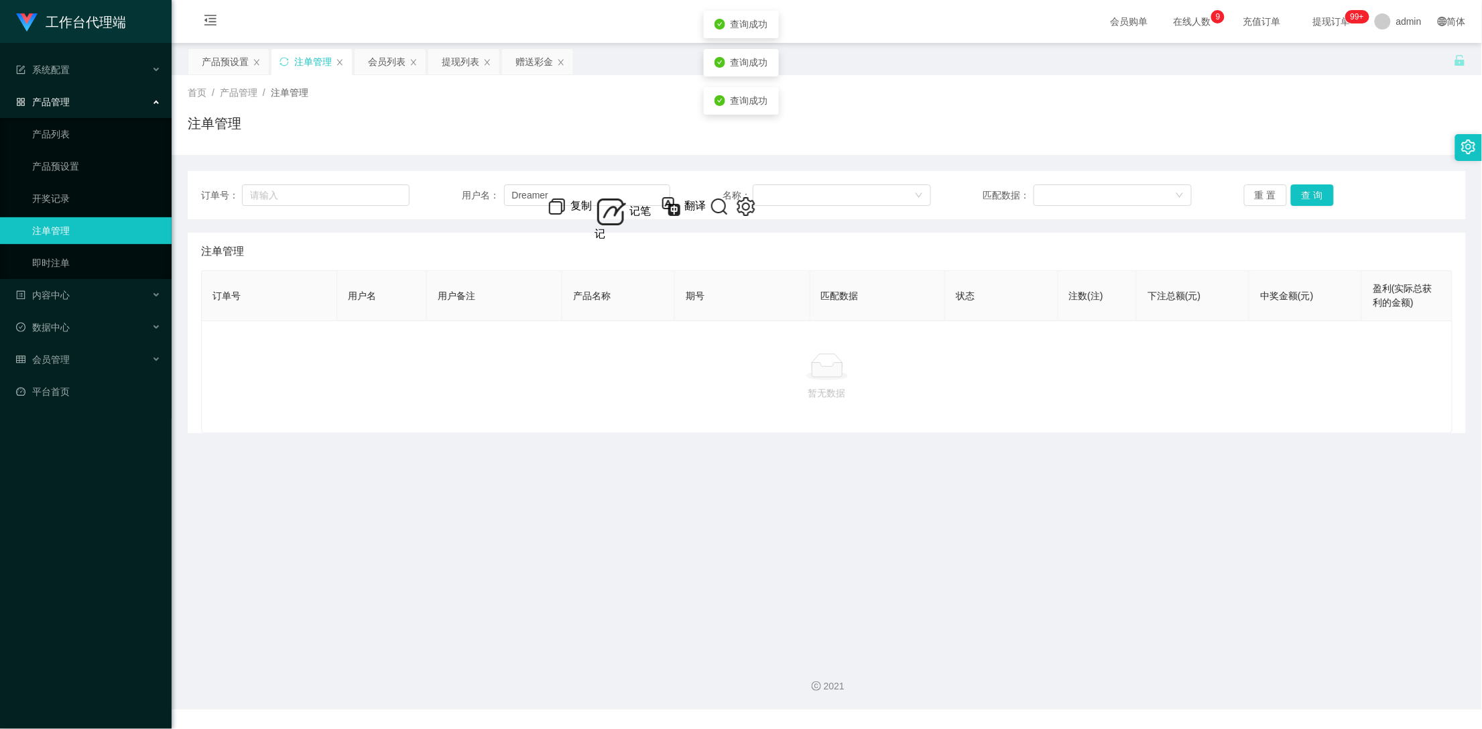
drag, startPoint x: 221, startPoint y: 58, endPoint x: 195, endPoint y: 80, distance: 33.8
click at [221, 58] on div "产品预设置" at bounding box center [225, 61] width 47 height 25
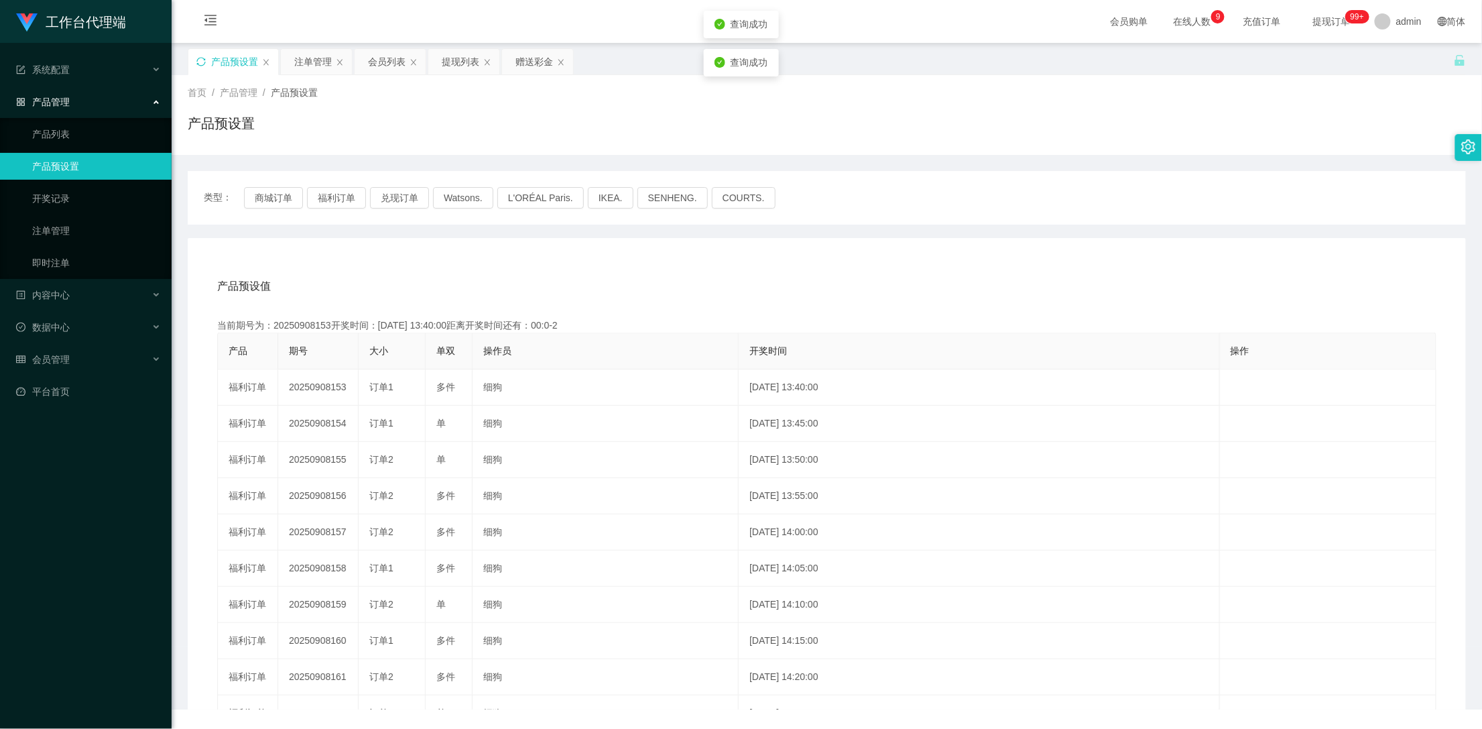
click at [196, 60] on icon "图标: sync" at bounding box center [200, 61] width 9 height 9
click at [336, 191] on button "福利订单" at bounding box center [336, 197] width 59 height 21
click at [386, 60] on div "会员列表" at bounding box center [387, 61] width 38 height 25
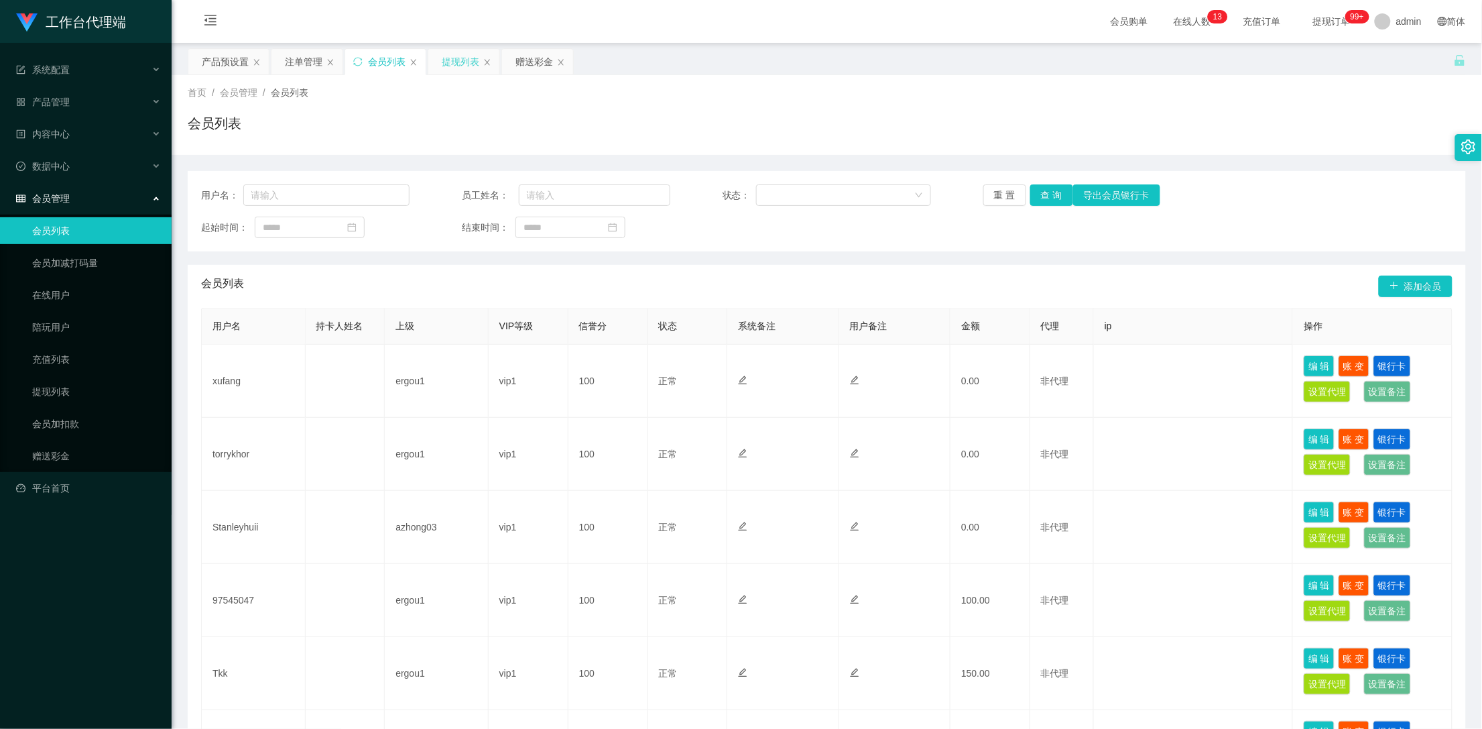
click at [454, 70] on div "提现列表" at bounding box center [461, 61] width 38 height 25
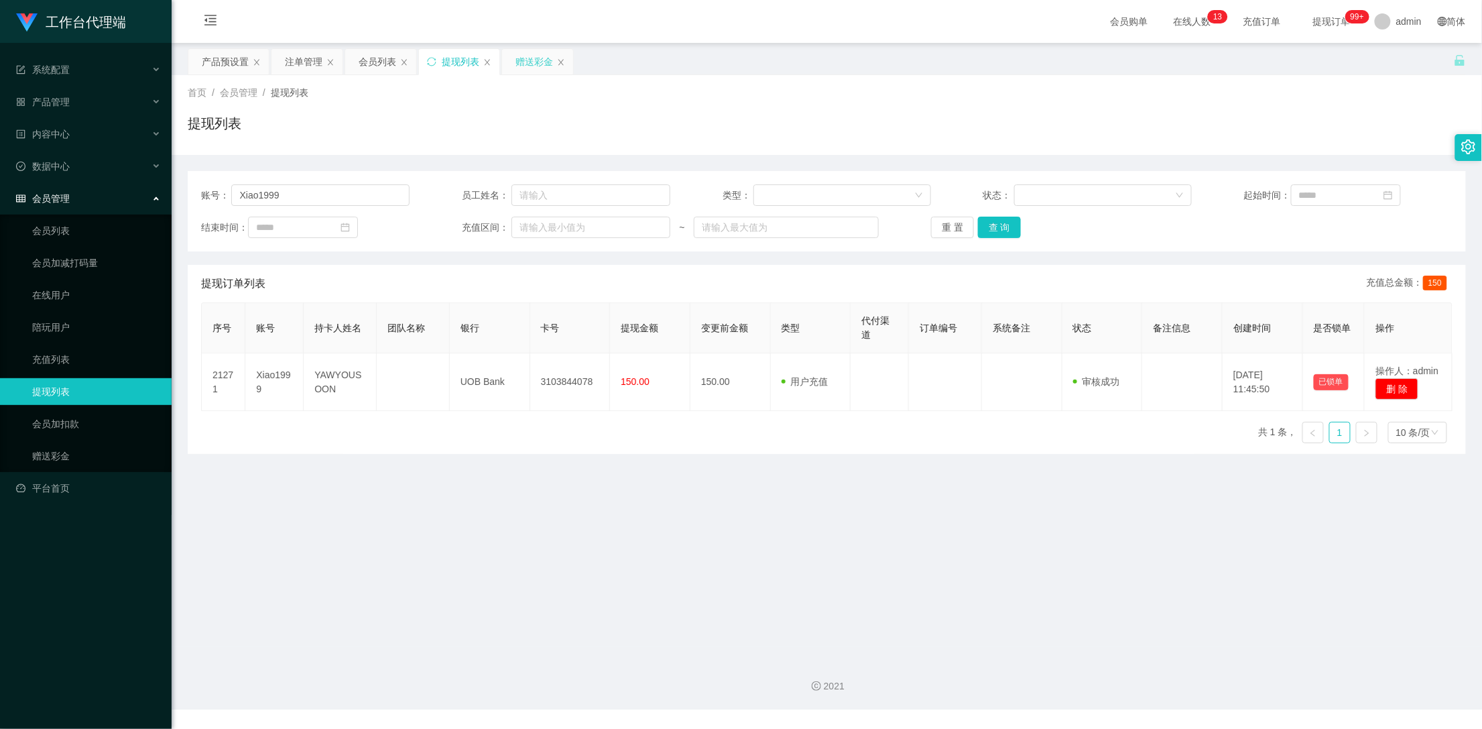
click at [531, 65] on div "赠送彩金" at bounding box center [534, 61] width 38 height 25
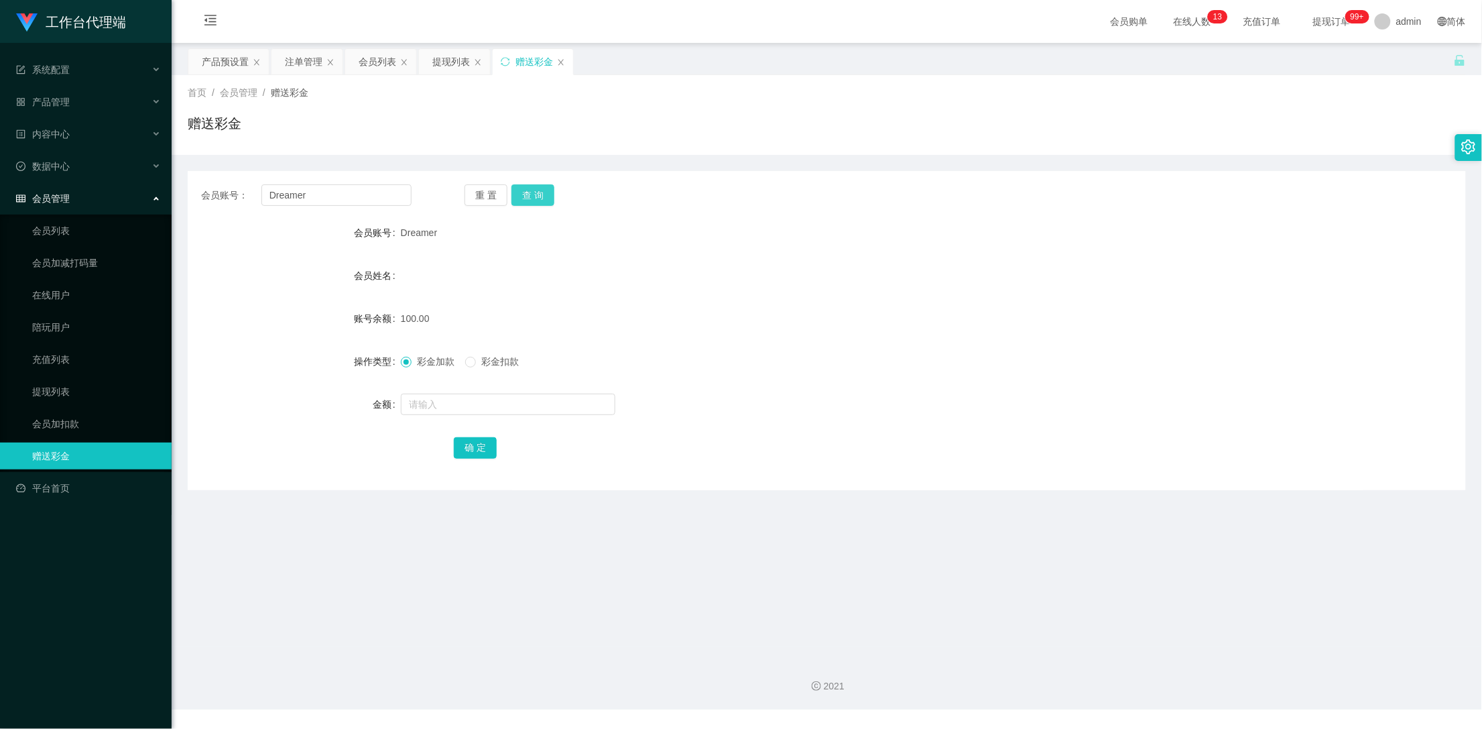
click at [533, 203] on button "查 询" at bounding box center [532, 194] width 43 height 21
click at [533, 202] on button "查 询" at bounding box center [532, 194] width 43 height 21
click at [303, 61] on div "注单管理" at bounding box center [304, 61] width 38 height 25
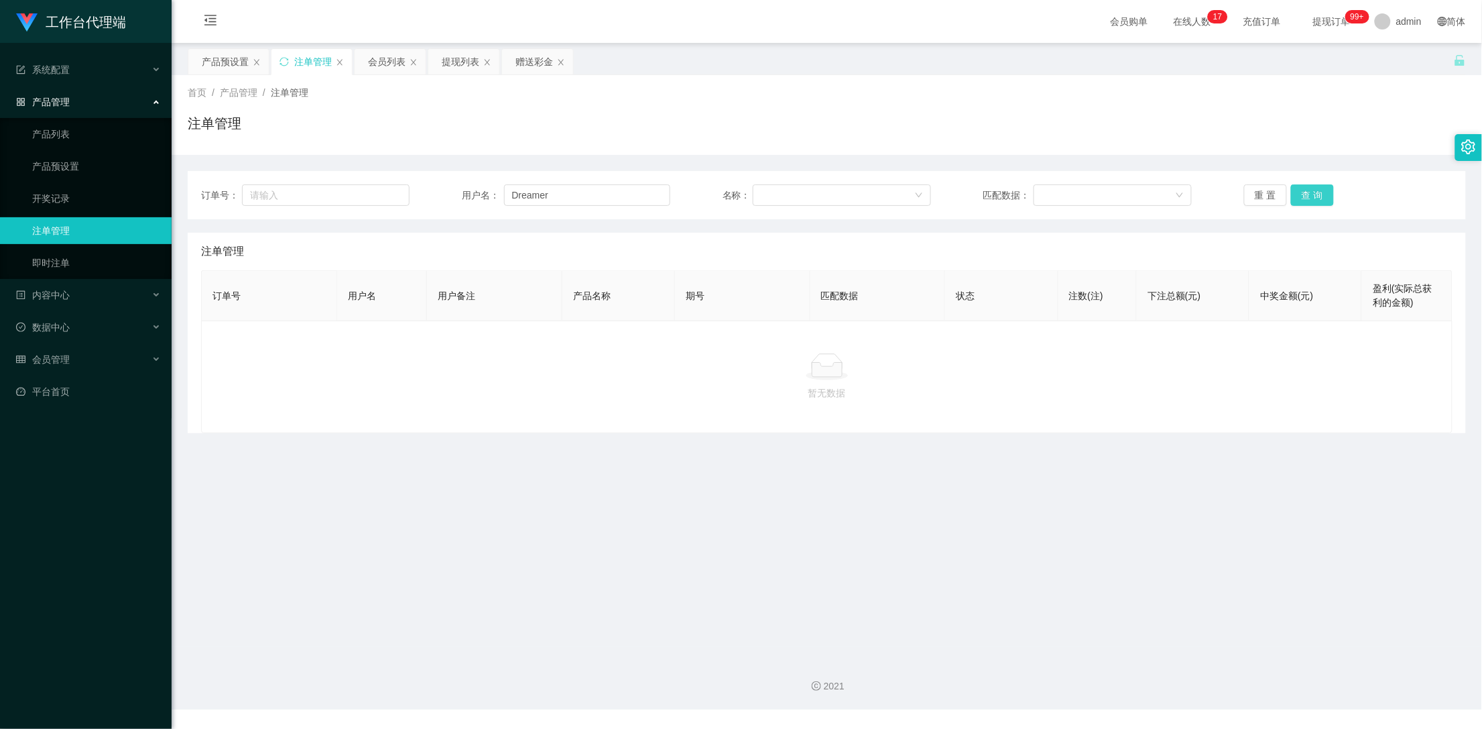
click at [1298, 192] on button "查 询" at bounding box center [1312, 194] width 43 height 21
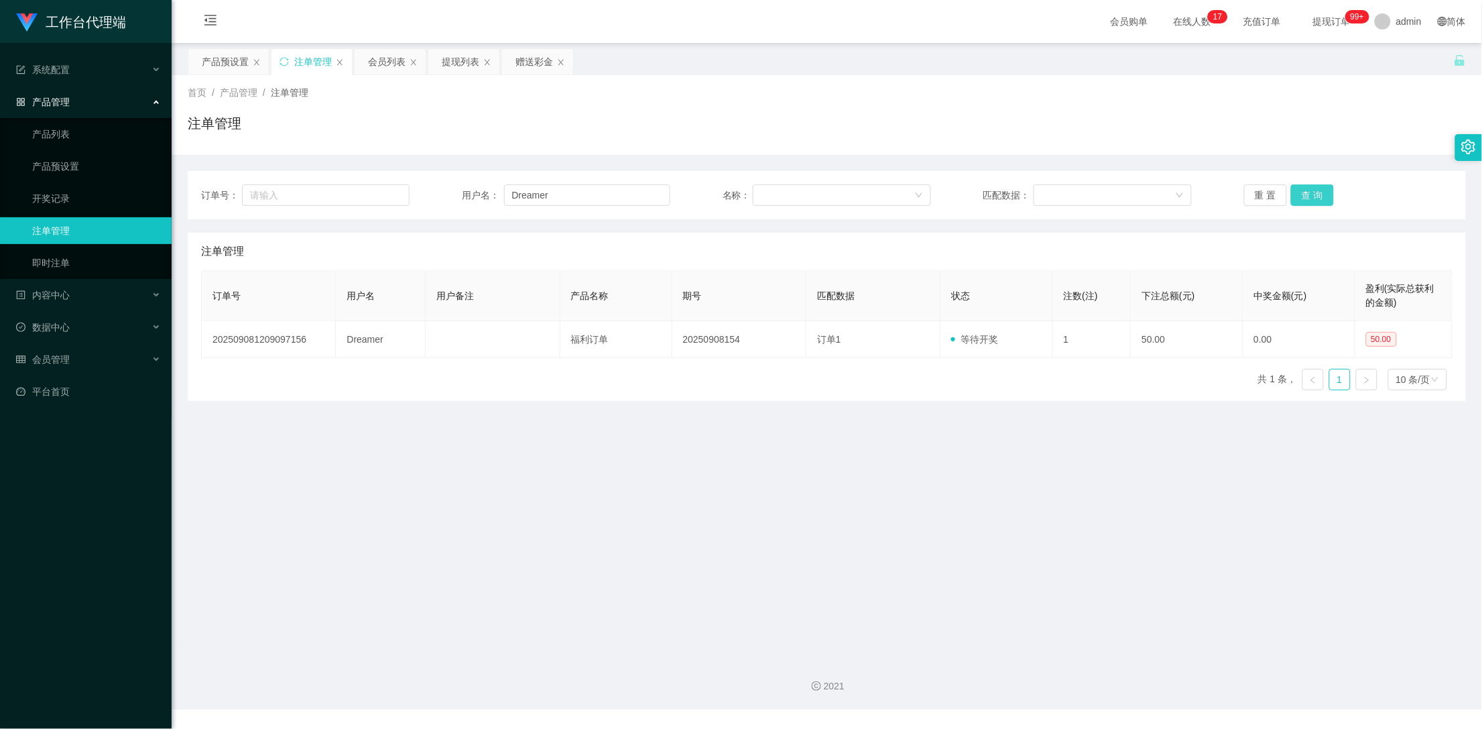
click at [1298, 192] on button "查 询" at bounding box center [1312, 194] width 43 height 21
click at [211, 61] on div "产品预设置" at bounding box center [225, 61] width 47 height 25
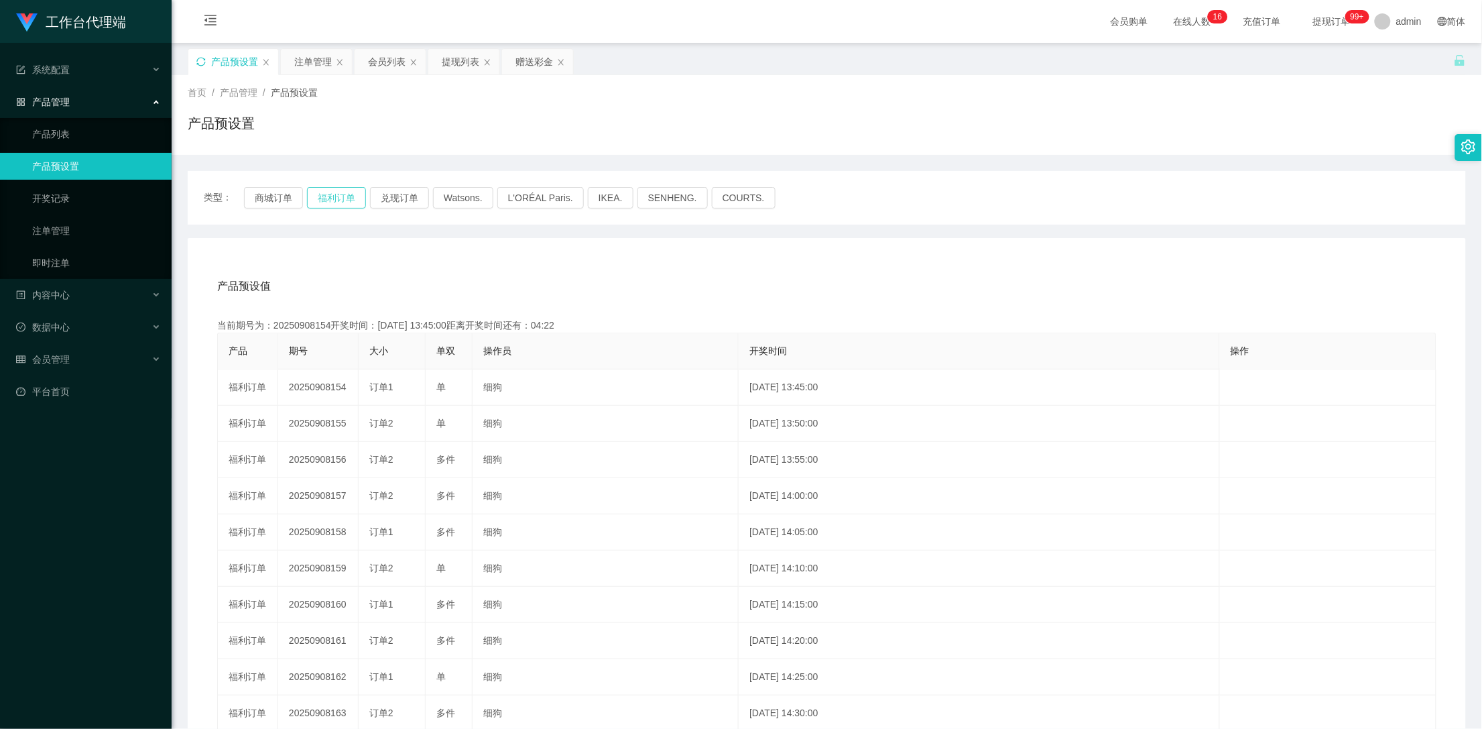
click at [325, 196] on button "福利订单" at bounding box center [336, 197] width 59 height 21
click at [206, 60] on icon "图标: sync" at bounding box center [200, 61] width 9 height 9
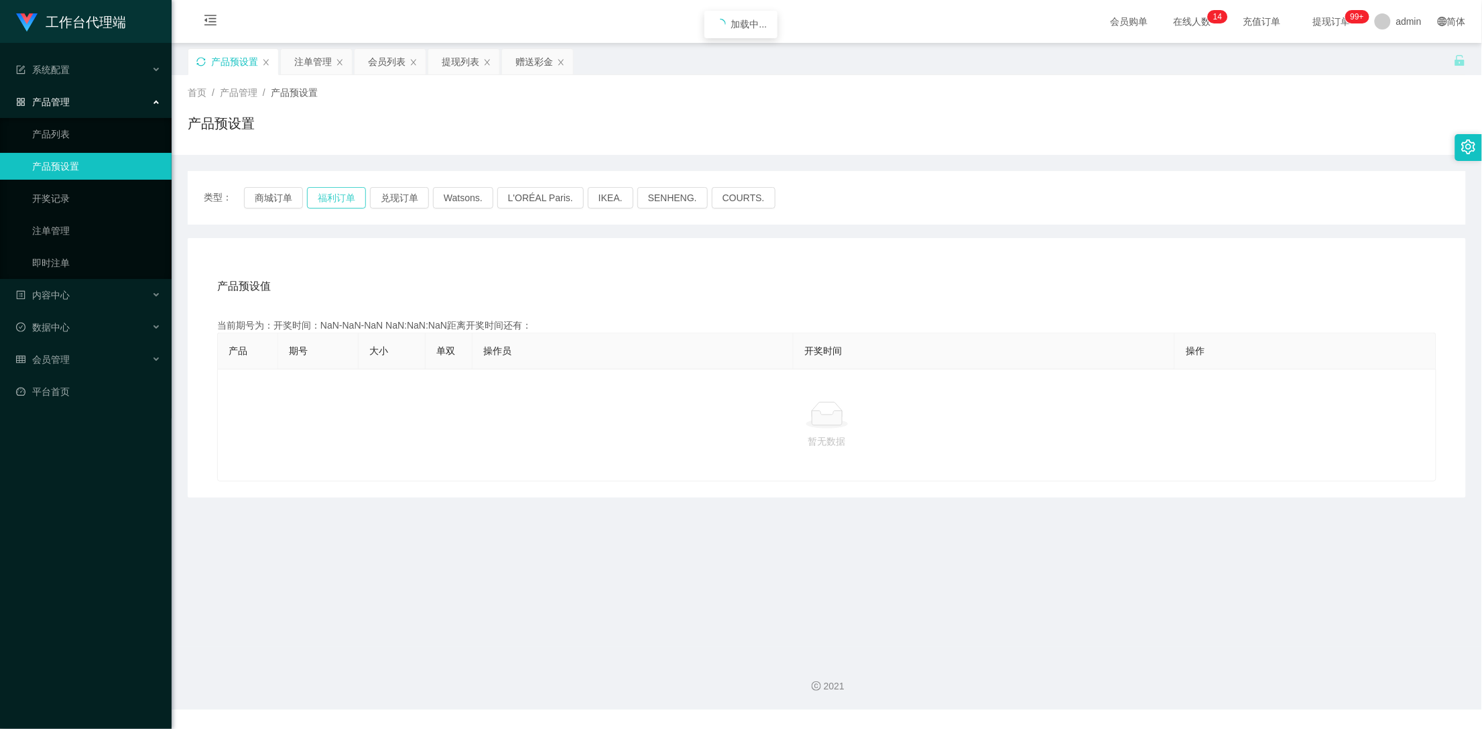
click at [324, 199] on button "福利订单" at bounding box center [336, 197] width 59 height 21
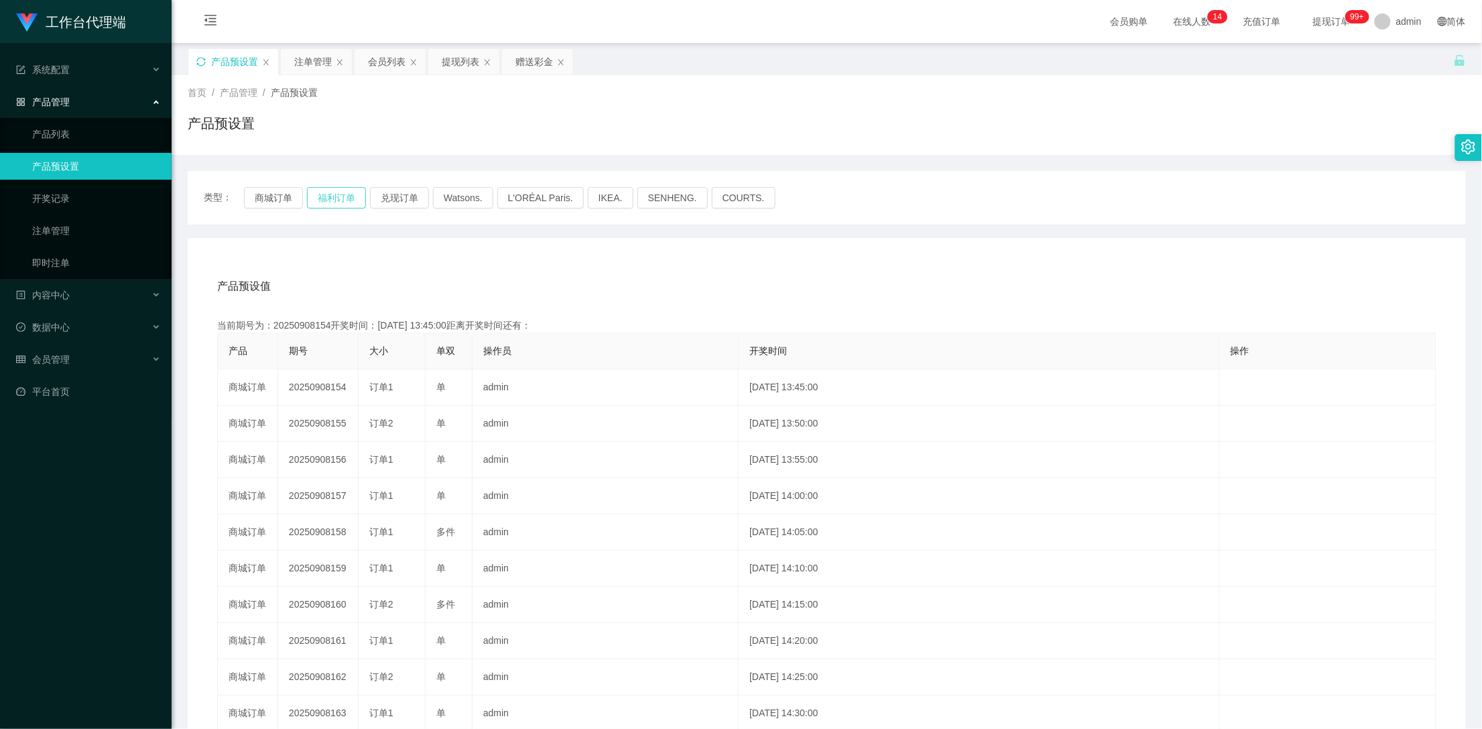
click at [336, 200] on button "福利订单" at bounding box center [336, 197] width 59 height 21
click at [200, 60] on icon "图标: sync" at bounding box center [200, 61] width 9 height 9
click at [329, 202] on button "福利订单" at bounding box center [336, 197] width 59 height 21
click at [514, 63] on div "赠送彩金" at bounding box center [537, 61] width 71 height 25
drag, startPoint x: 525, startPoint y: 57, endPoint x: 525, endPoint y: 82, distance: 24.8
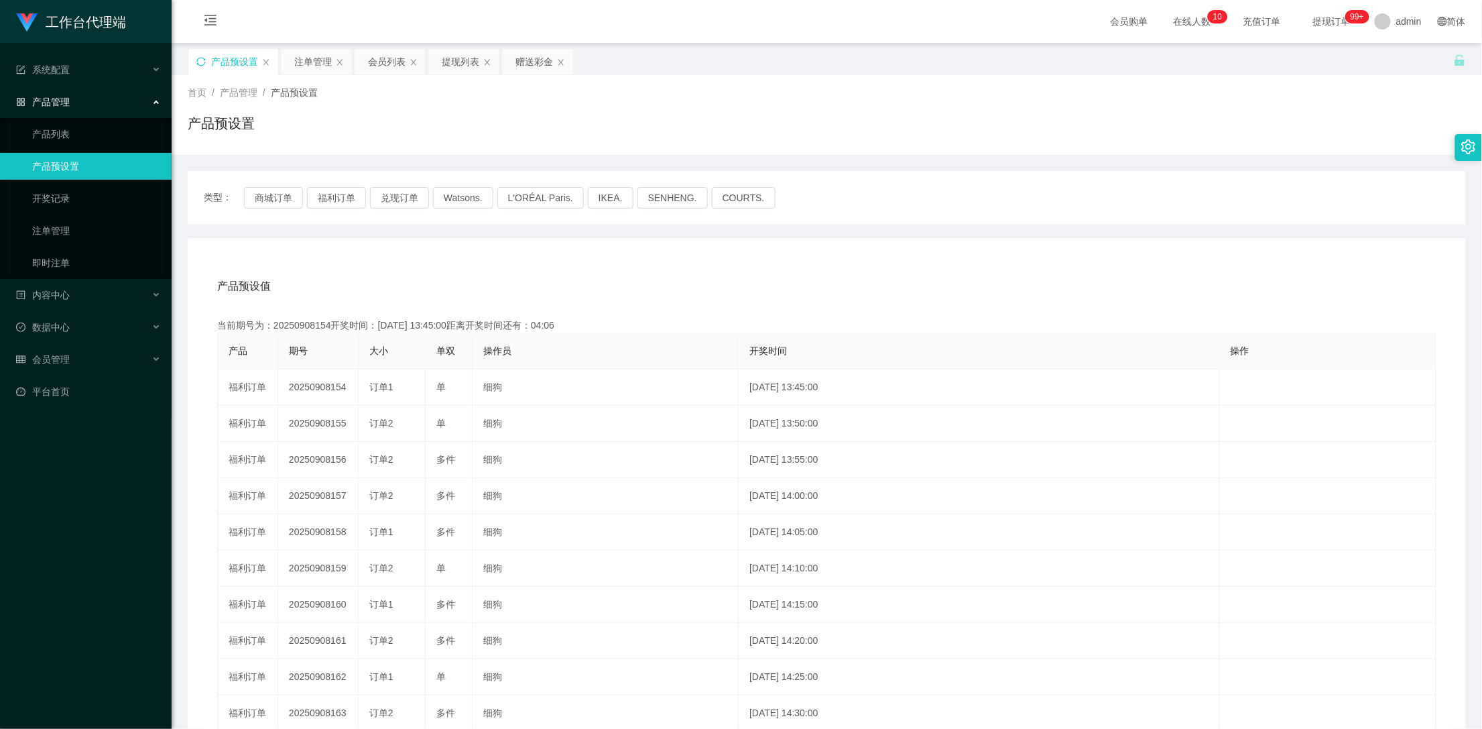
click at [524, 57] on div "赠送彩金" at bounding box center [534, 61] width 38 height 25
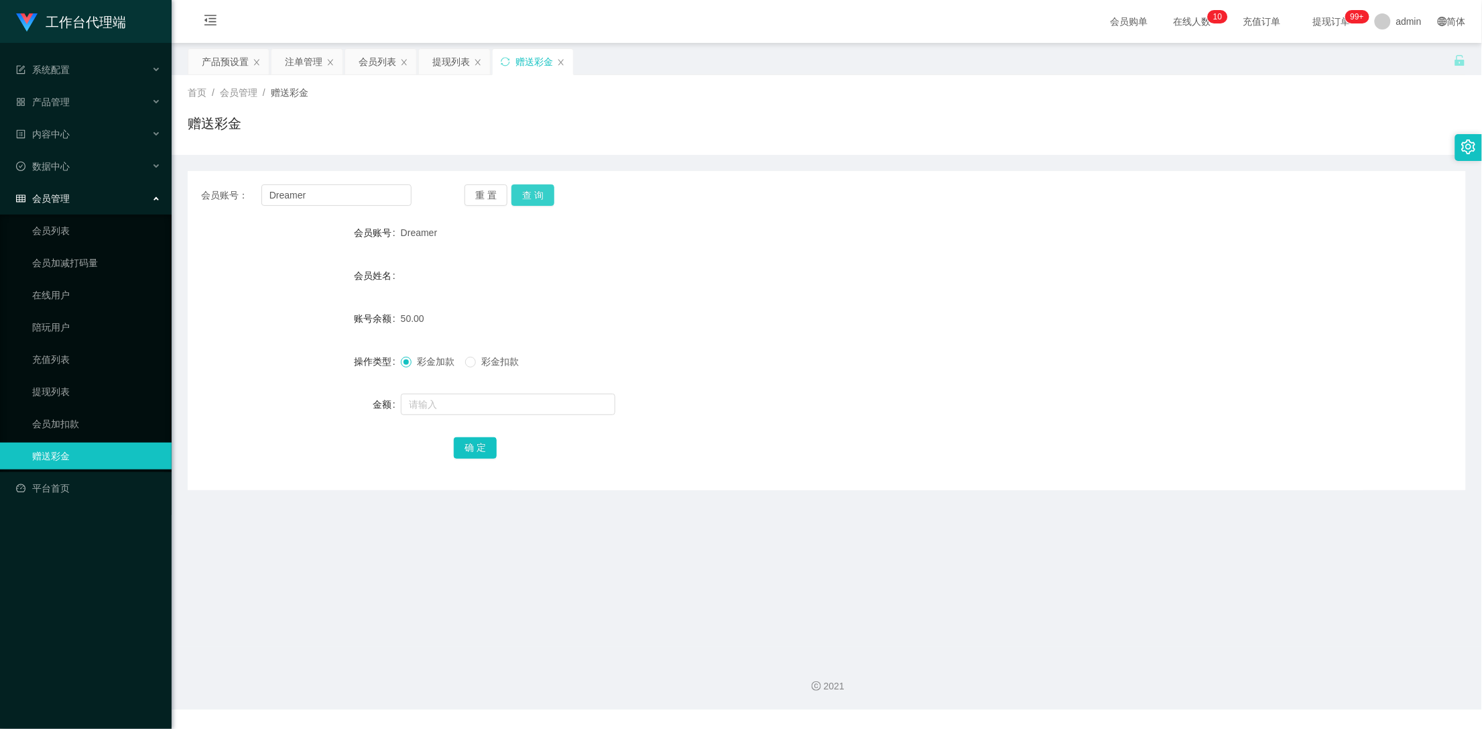
click at [533, 194] on button "查 询" at bounding box center [532, 194] width 43 height 21
drag, startPoint x: 533, startPoint y: 194, endPoint x: 718, endPoint y: 125, distance: 197.8
click at [533, 194] on div "重 置 查 询" at bounding box center [569, 194] width 210 height 21
drag, startPoint x: 692, startPoint y: 281, endPoint x: 551, endPoint y: 223, distance: 152.3
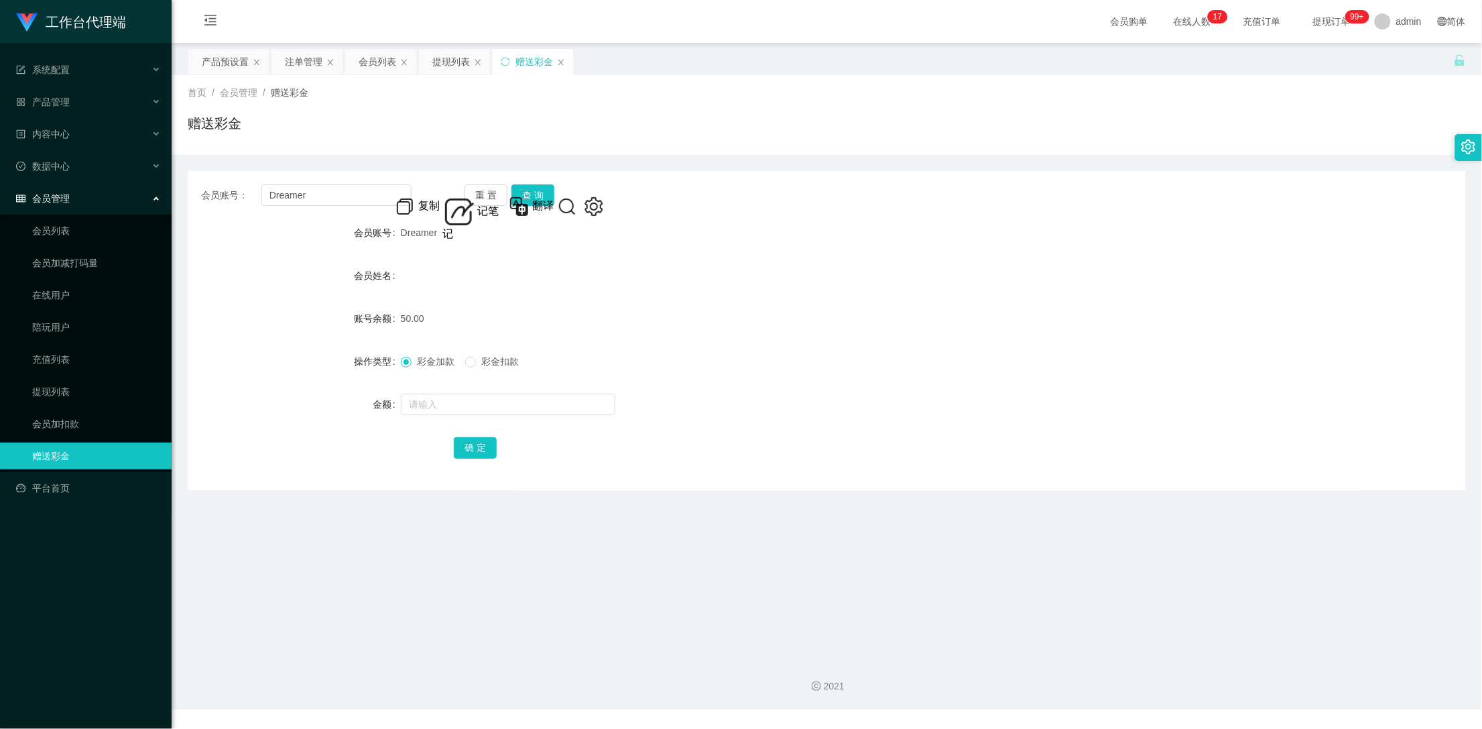
click at [690, 281] on div "会员姓名" at bounding box center [827, 275] width 1278 height 27
click at [530, 180] on div "会员账号： Dreamer 重 置 查 询 会员账号 Dreamer 会员姓名 账号余额 50.00 操作类型 彩金加款 彩金扣款 金额 确 定" at bounding box center [827, 330] width 1278 height 319
click at [529, 202] on button "查 询" at bounding box center [532, 194] width 43 height 21
click at [550, 194] on button "查 询" at bounding box center [532, 194] width 43 height 21
drag, startPoint x: 321, startPoint y: 187, endPoint x: 254, endPoint y: 204, distance: 69.1
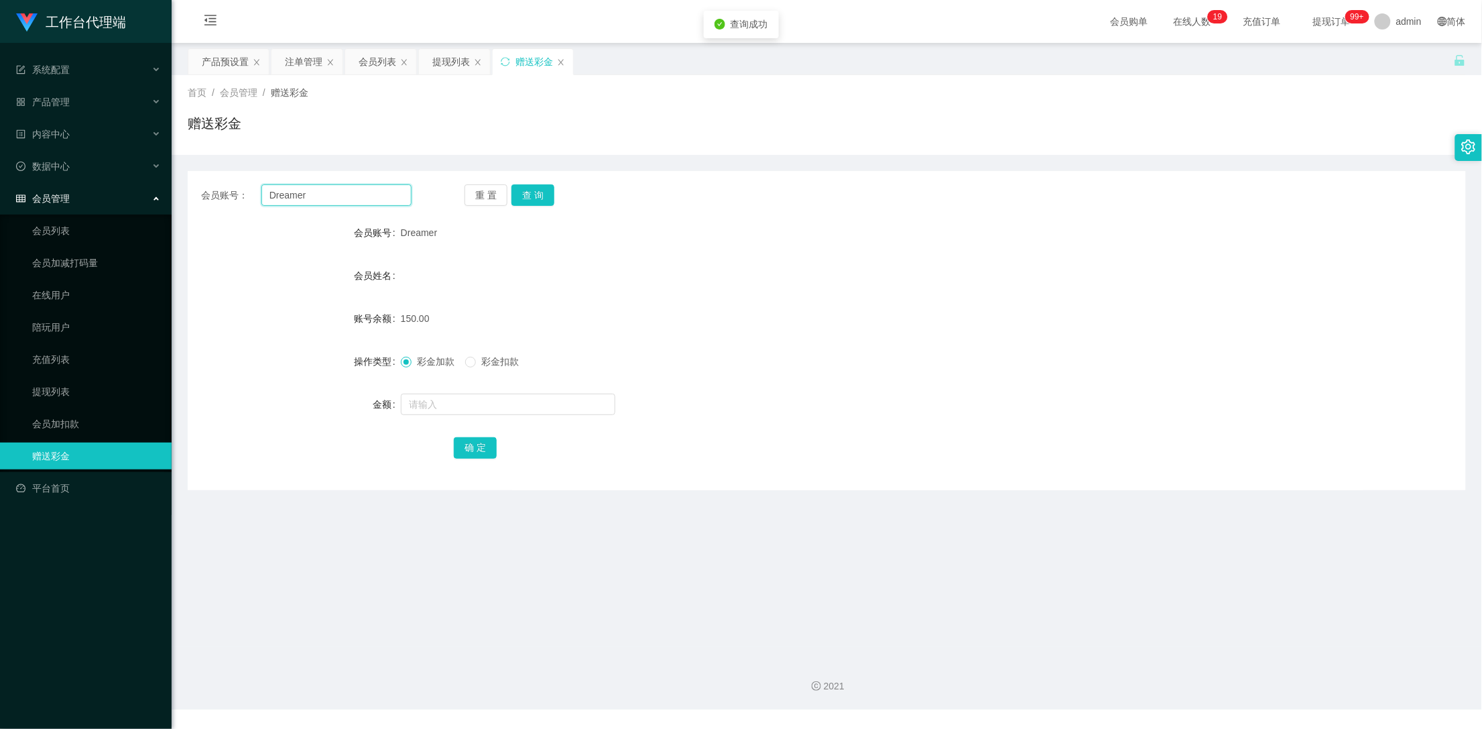
click at [254, 204] on div "会员账号： Dreamer" at bounding box center [306, 194] width 210 height 21
click at [440, 56] on div "提现列表" at bounding box center [451, 61] width 38 height 25
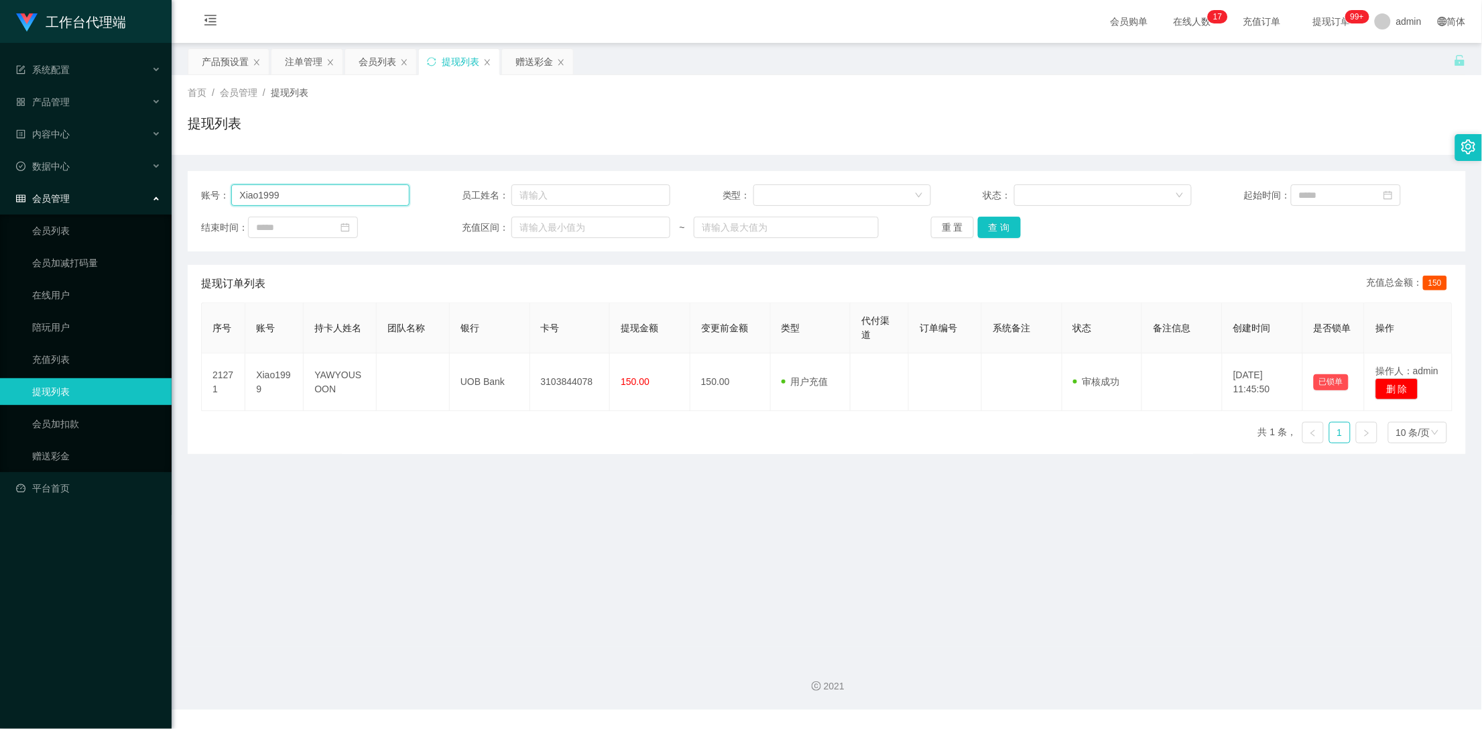
drag, startPoint x: 306, startPoint y: 197, endPoint x: 227, endPoint y: 198, distance: 79.8
click at [227, 198] on div "账号： Xiao1999" at bounding box center [305, 194] width 208 height 21
paste input "Dreamer"
type input "Dreamer"
click at [990, 227] on button "查 询" at bounding box center [999, 226] width 43 height 21
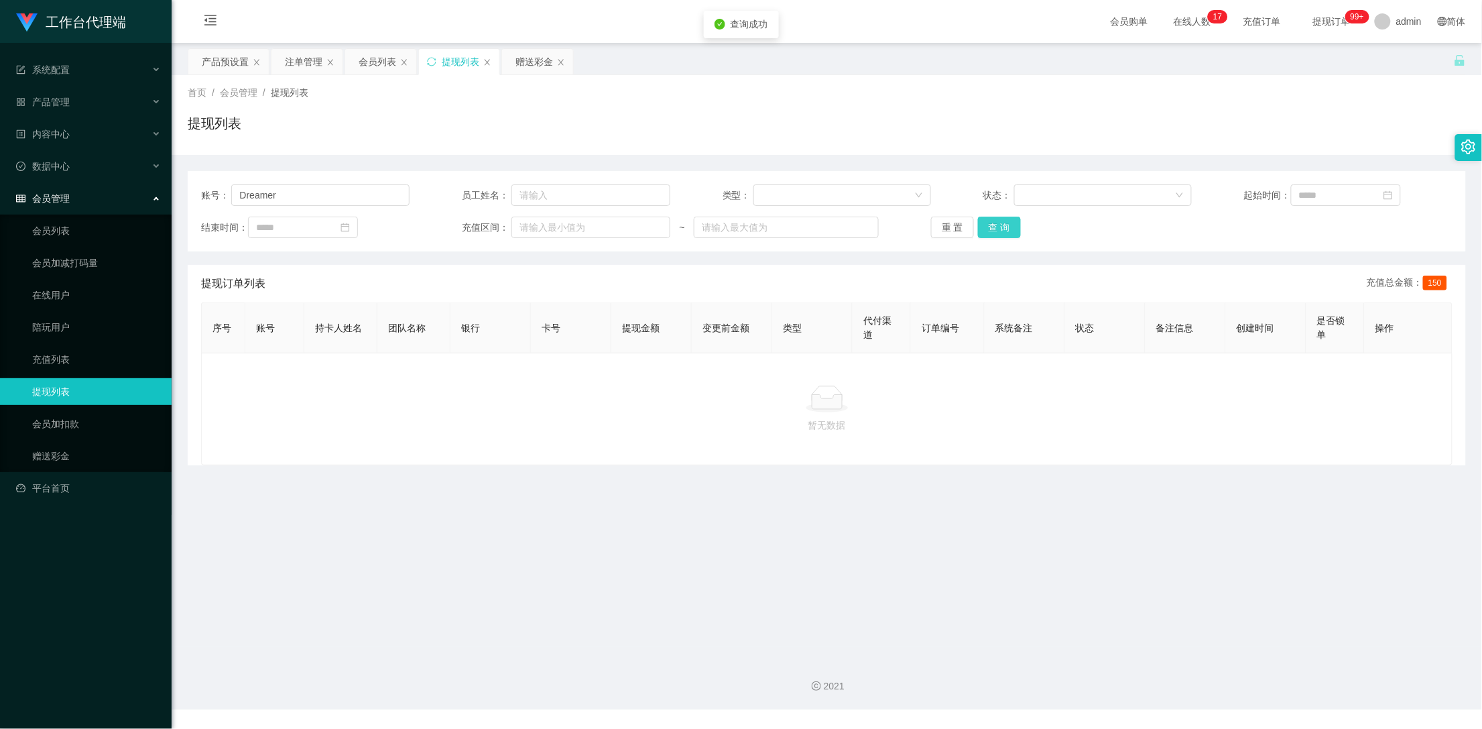
click at [990, 227] on button "查 询" at bounding box center [999, 226] width 43 height 21
click at [999, 225] on button "查 询" at bounding box center [999, 226] width 43 height 21
click at [519, 58] on div "赠送彩金" at bounding box center [534, 61] width 38 height 25
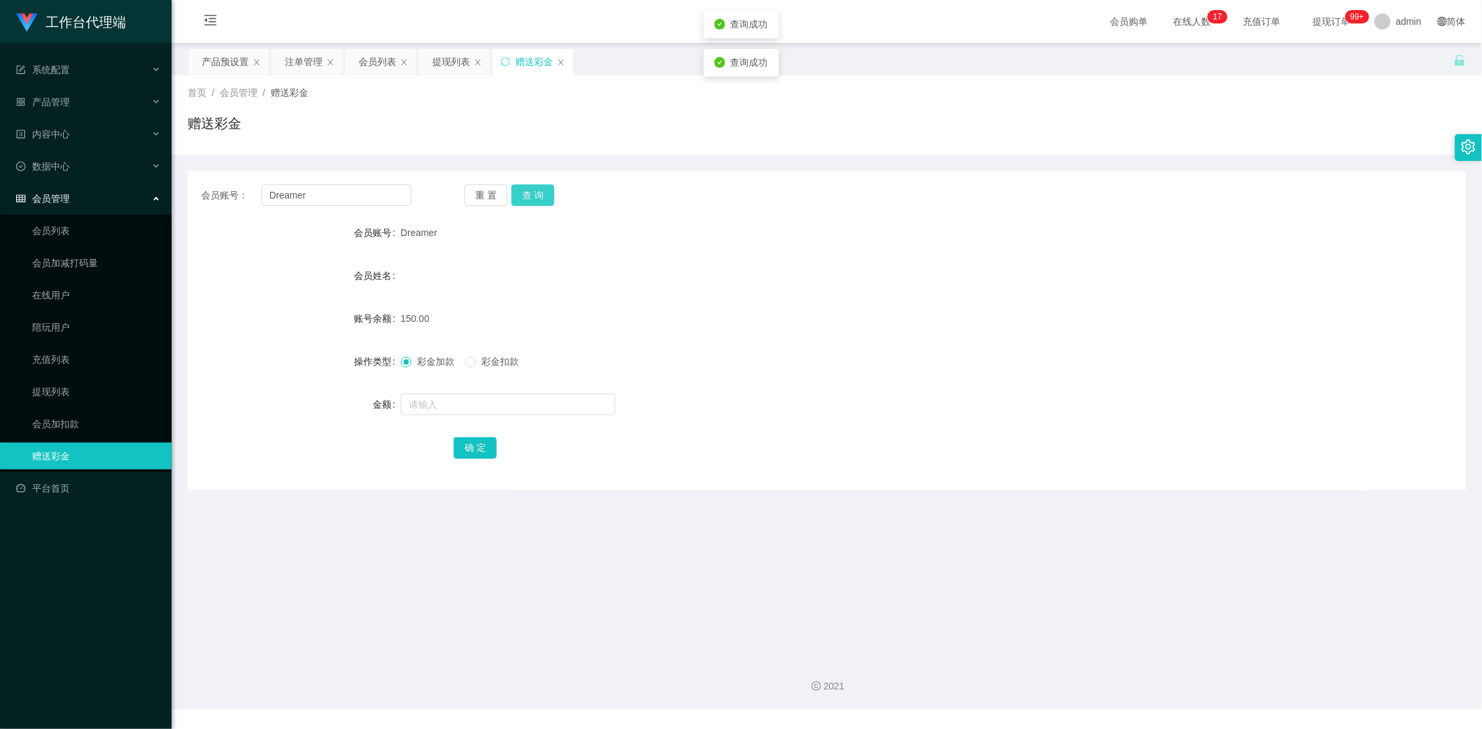
click at [533, 202] on button "查 询" at bounding box center [532, 194] width 43 height 21
click at [529, 194] on button "查 询" at bounding box center [532, 194] width 43 height 21
click at [376, 50] on div "会员列表" at bounding box center [378, 61] width 38 height 25
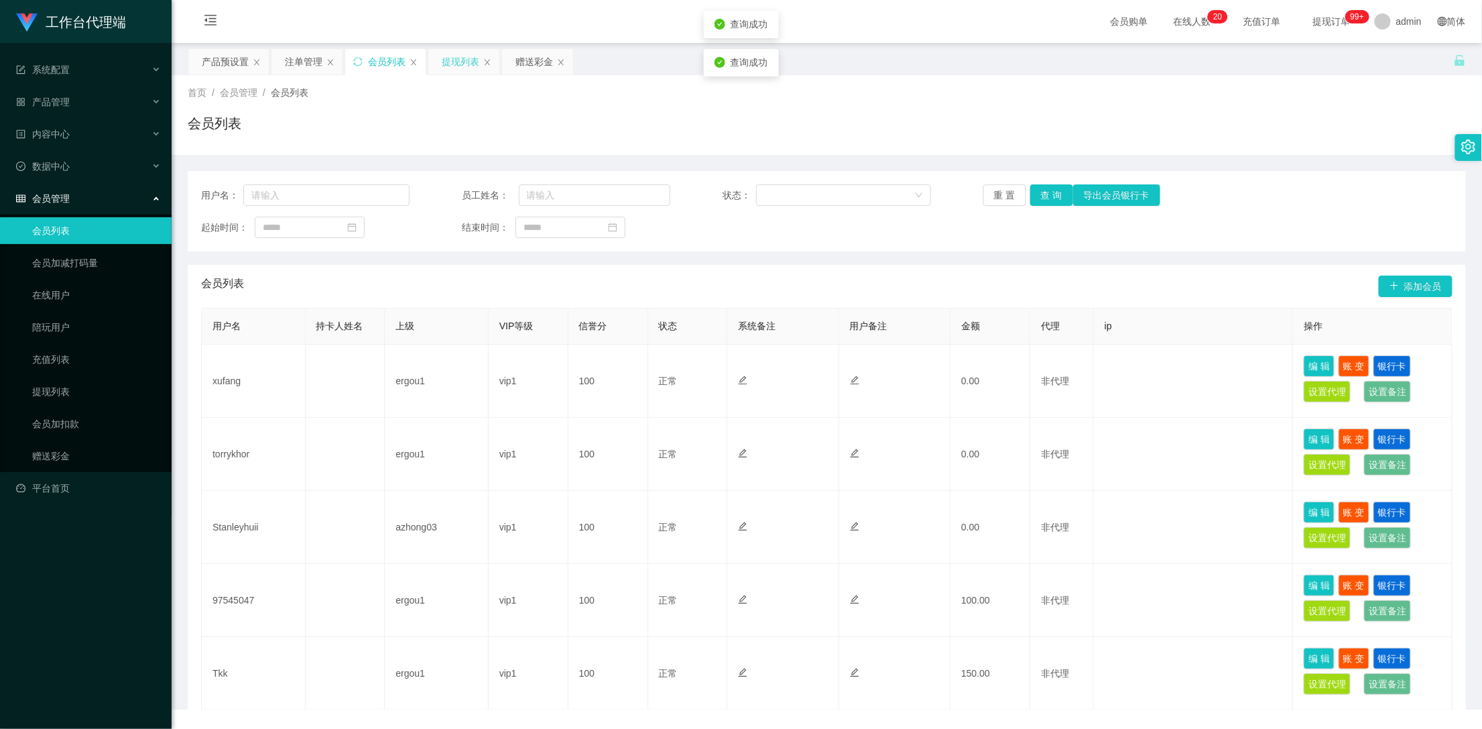
click at [462, 61] on div "提现列表" at bounding box center [461, 61] width 38 height 25
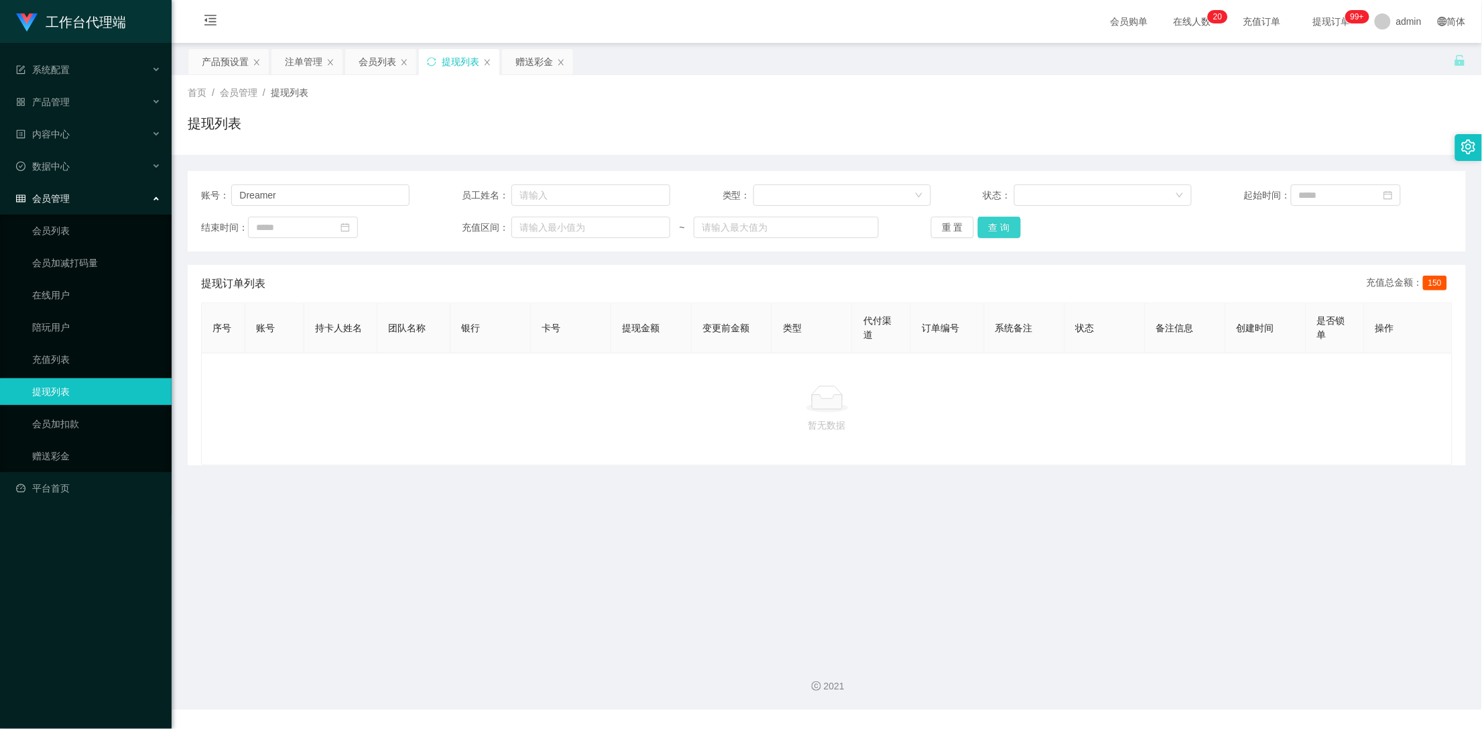
click at [1003, 235] on button "查 询" at bounding box center [999, 226] width 43 height 21
click at [521, 70] on div "赠送彩金" at bounding box center [534, 61] width 38 height 25
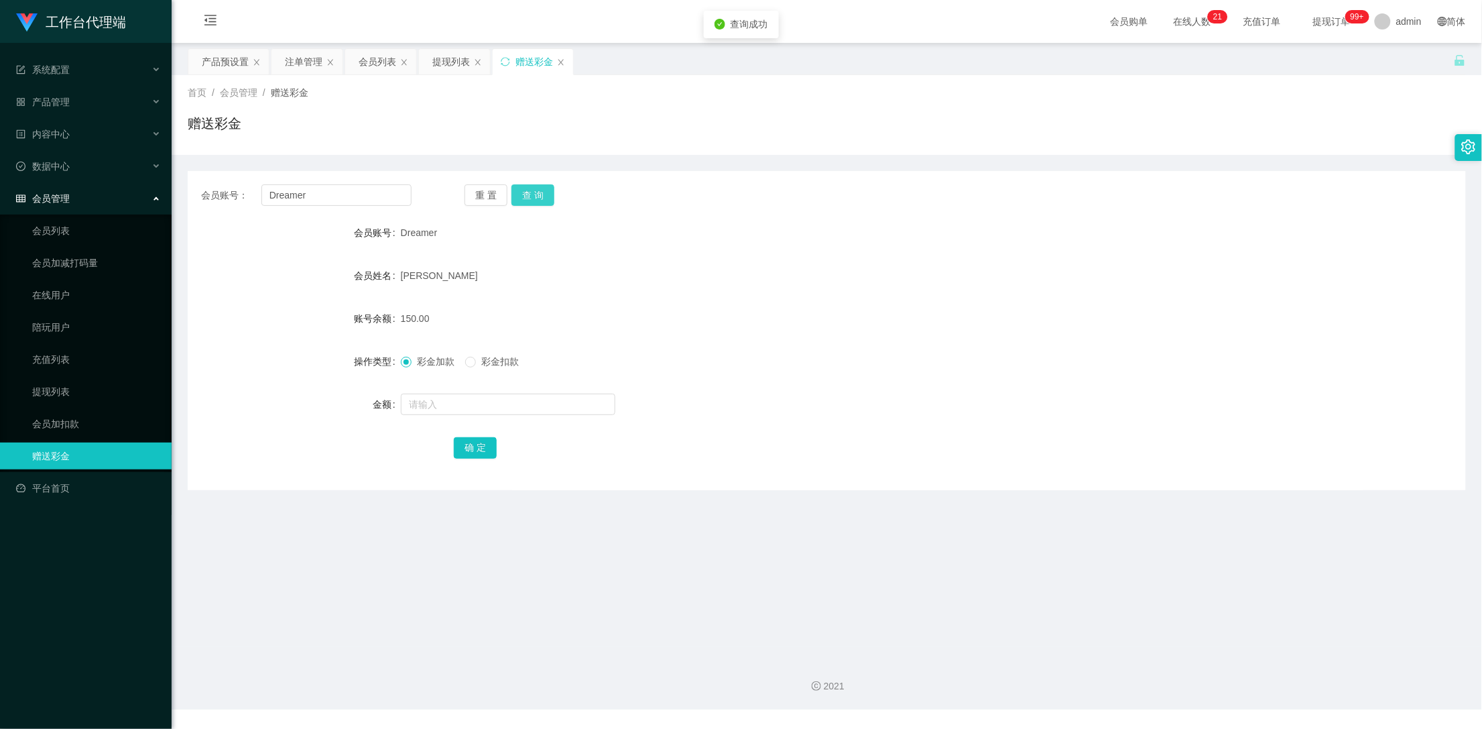
click at [530, 188] on button "查 询" at bounding box center [532, 194] width 43 height 21
click at [548, 182] on div "会员账号： Dreamer 重 置 查 询 会员账号 Dreamer 会员姓名 [PERSON_NAME] 账号余额 150.00 操作类型 彩金加款 彩金扣…" at bounding box center [827, 330] width 1278 height 319
click at [529, 194] on button "查 询" at bounding box center [532, 194] width 43 height 21
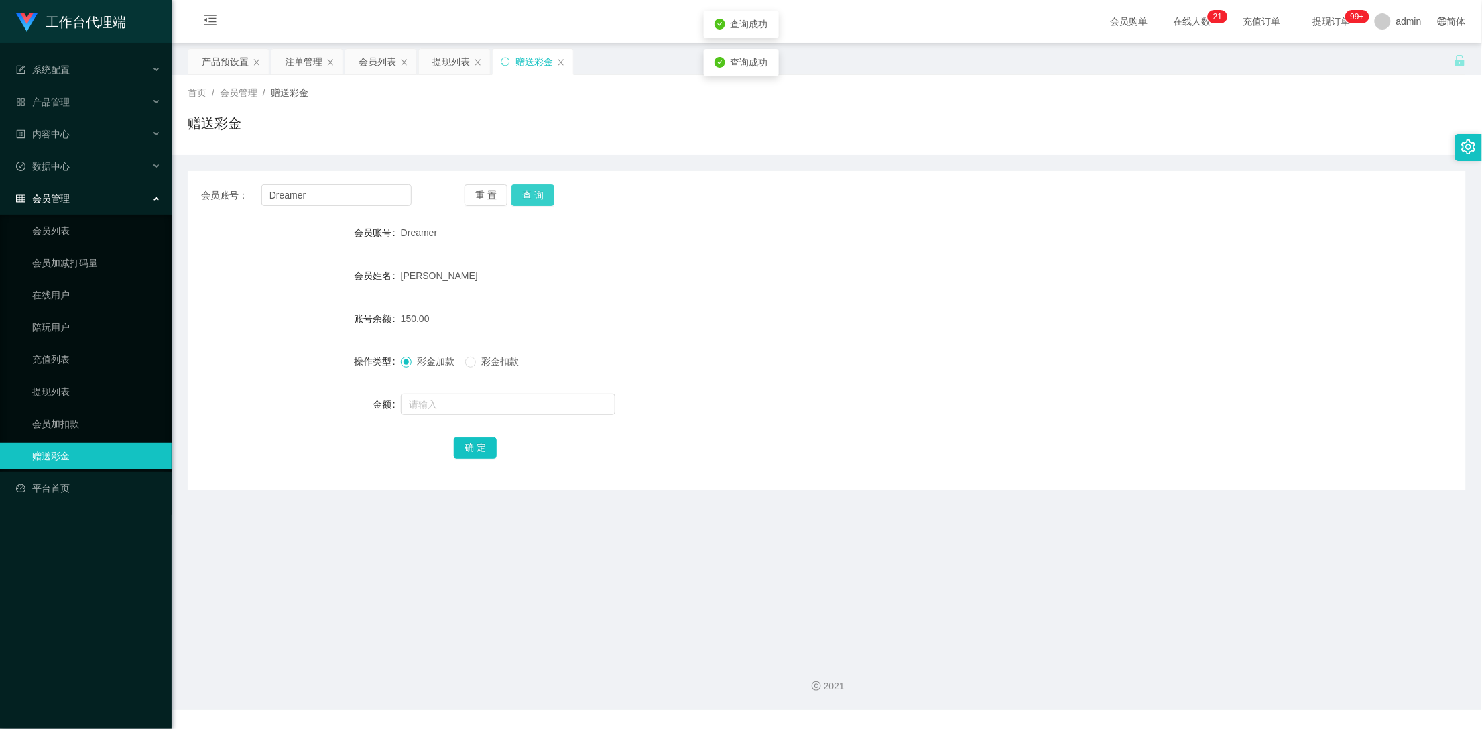
click at [529, 194] on button "查 询" at bounding box center [532, 194] width 43 height 21
drag, startPoint x: 441, startPoint y: 61, endPoint x: 463, endPoint y: 69, distance: 23.5
click at [444, 62] on div "提现列表" at bounding box center [451, 61] width 38 height 25
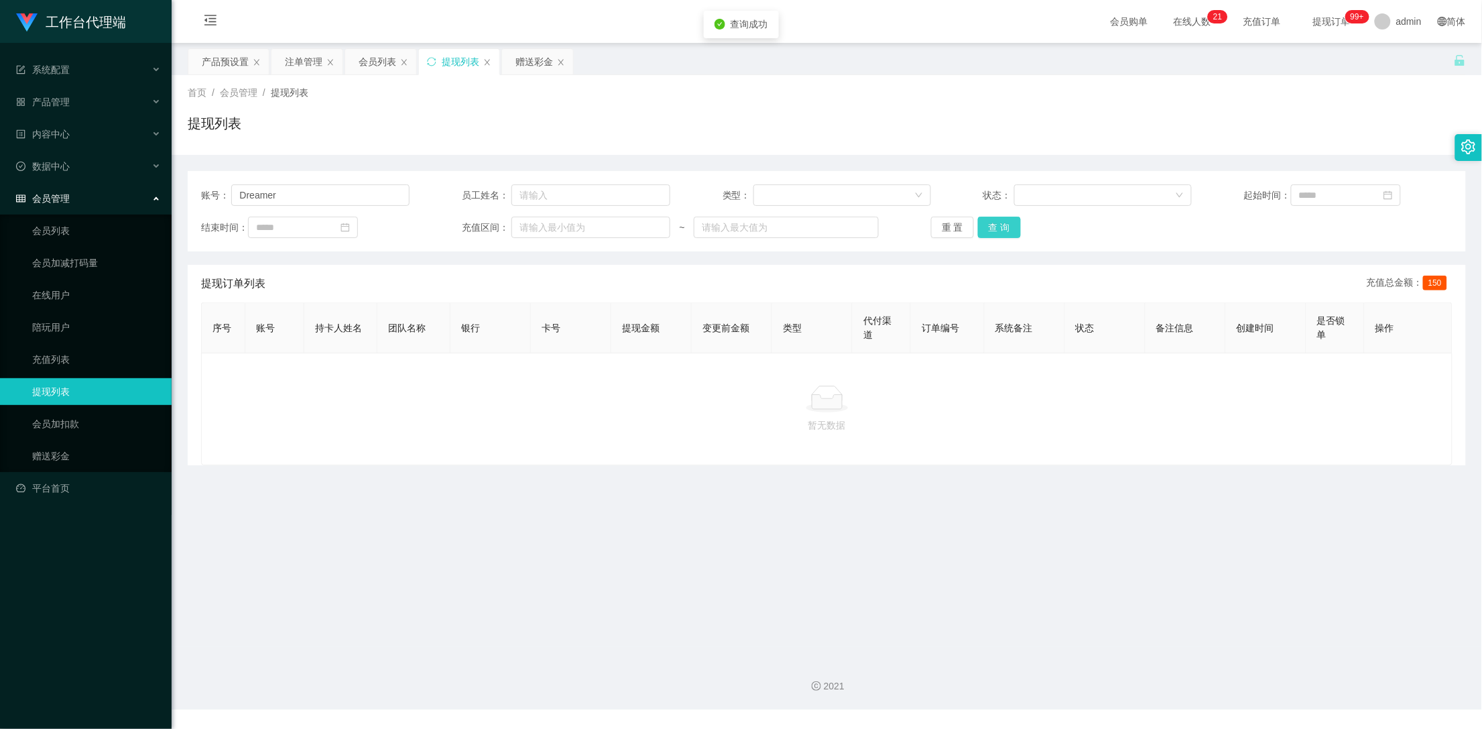
click at [1000, 224] on button "查 询" at bounding box center [999, 226] width 43 height 21
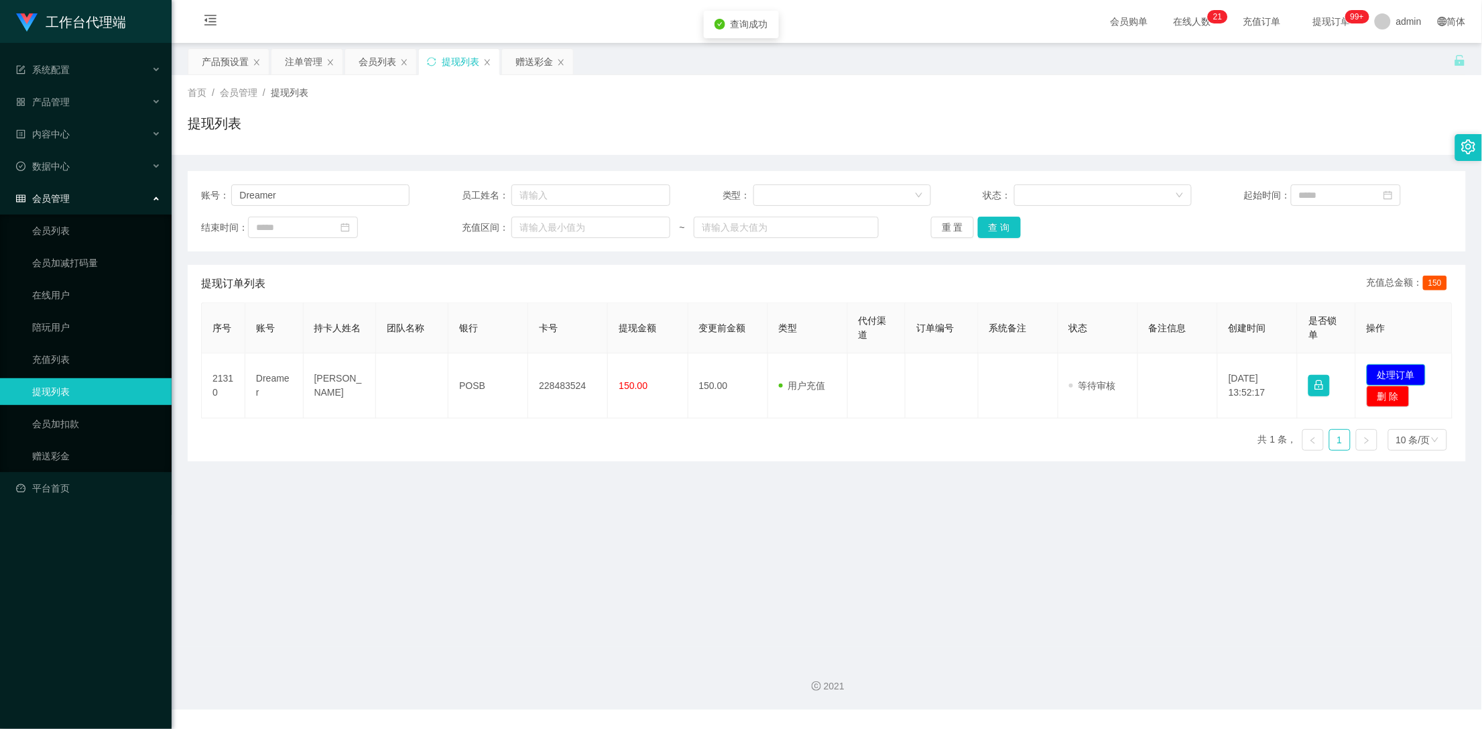
drag, startPoint x: 1392, startPoint y: 372, endPoint x: 1320, endPoint y: 365, distance: 72.1
click at [1391, 372] on button "处理订单" at bounding box center [1396, 374] width 59 height 21
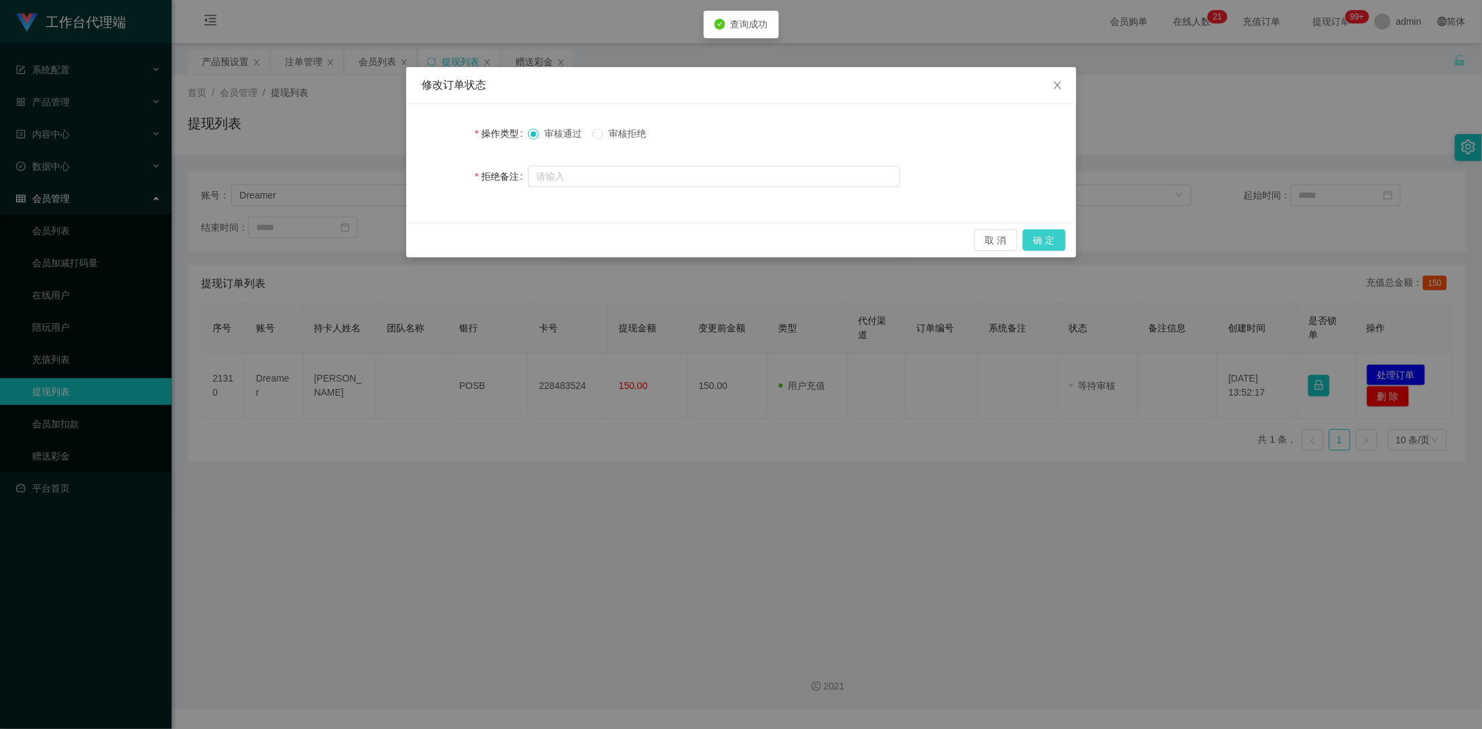
click at [1051, 242] on button "确 定" at bounding box center [1044, 239] width 43 height 21
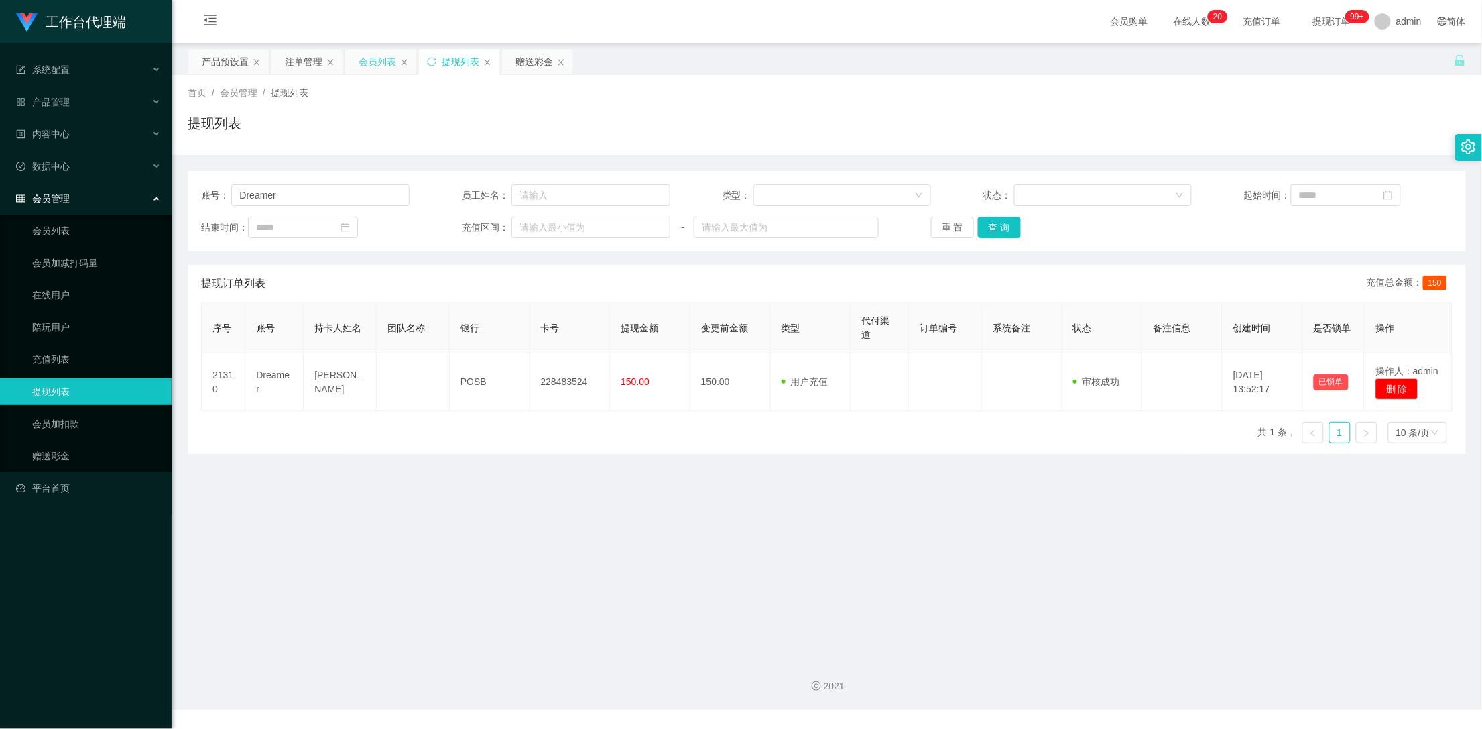
click at [383, 70] on div "会员列表" at bounding box center [378, 61] width 38 height 25
